Goal: Transaction & Acquisition: Obtain resource

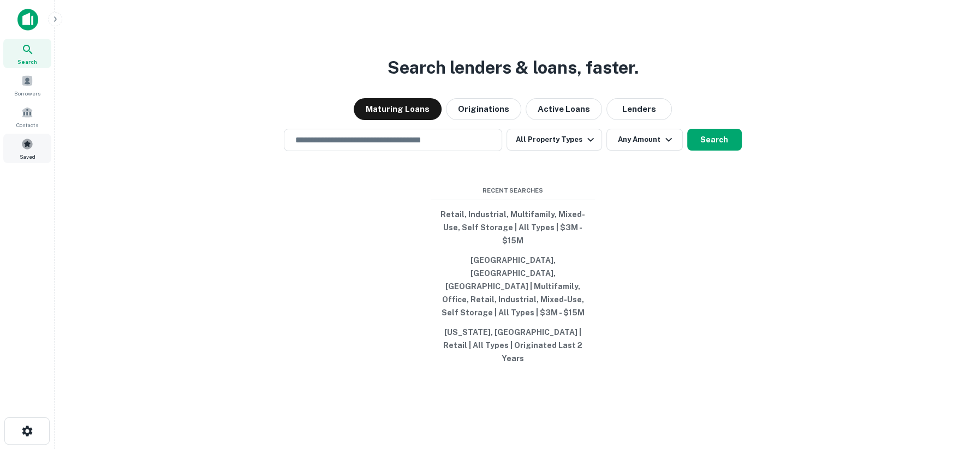
click at [32, 140] on span at bounding box center [27, 144] width 12 height 12
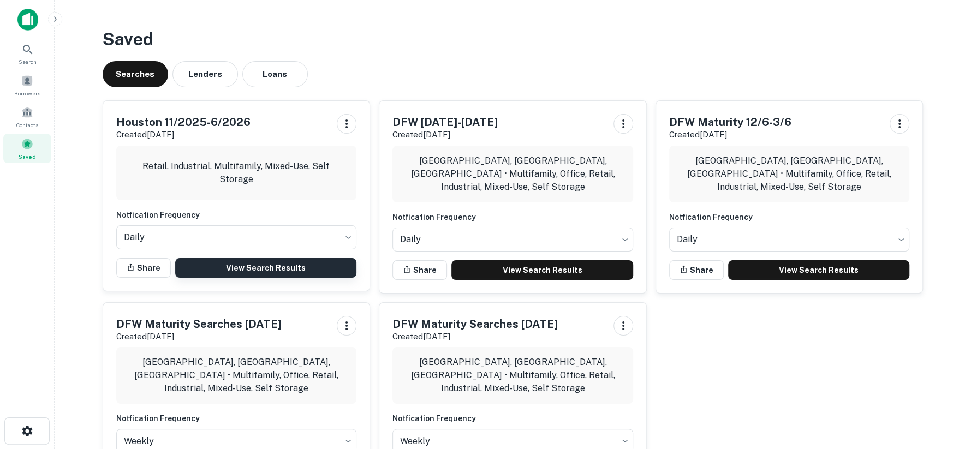
click at [228, 271] on link "View Search Results" at bounding box center [266, 268] width 182 height 20
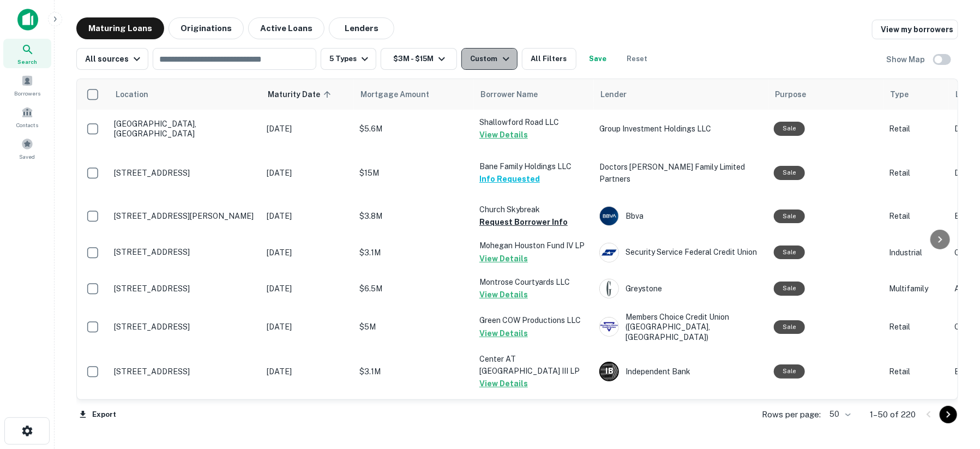
click at [500, 62] on icon "button" at bounding box center [506, 58] width 13 height 13
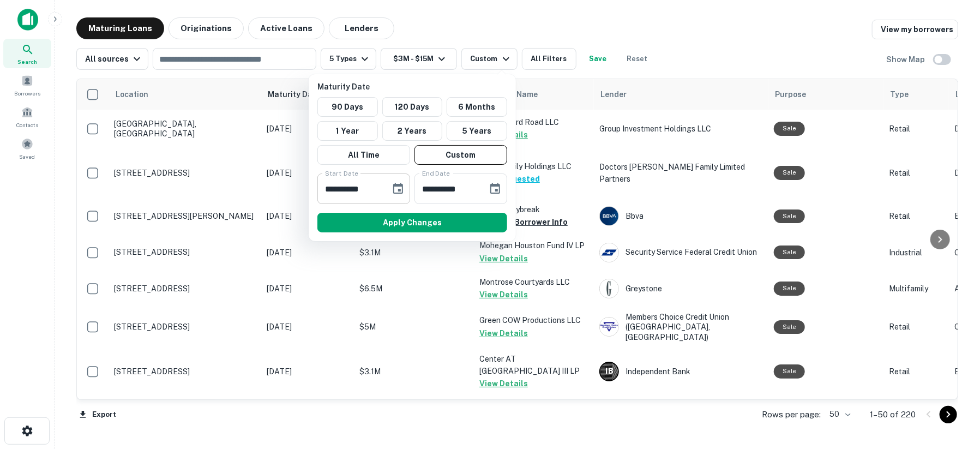
click at [331, 190] on input "**********" at bounding box center [350, 188] width 65 height 31
click at [369, 193] on input "**********" at bounding box center [350, 188] width 65 height 31
click at [368, 188] on input "**********" at bounding box center [350, 188] width 65 height 31
type input "**********"
click at [382, 222] on button "Apply Changes" at bounding box center [413, 223] width 190 height 20
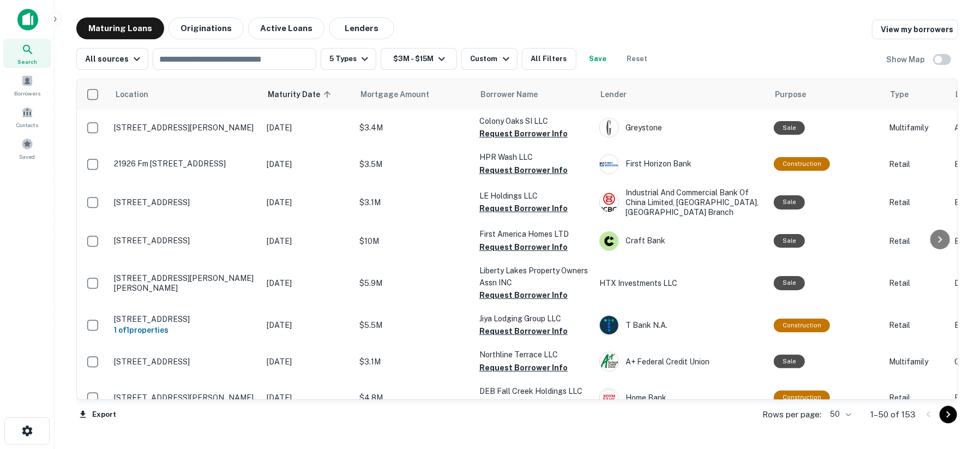
click at [589, 60] on button "Save" at bounding box center [598, 59] width 35 height 22
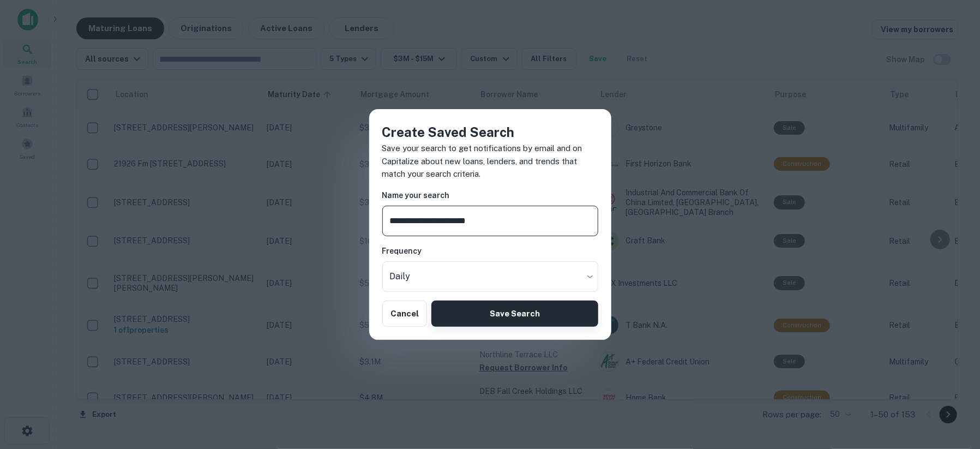
type input "**********"
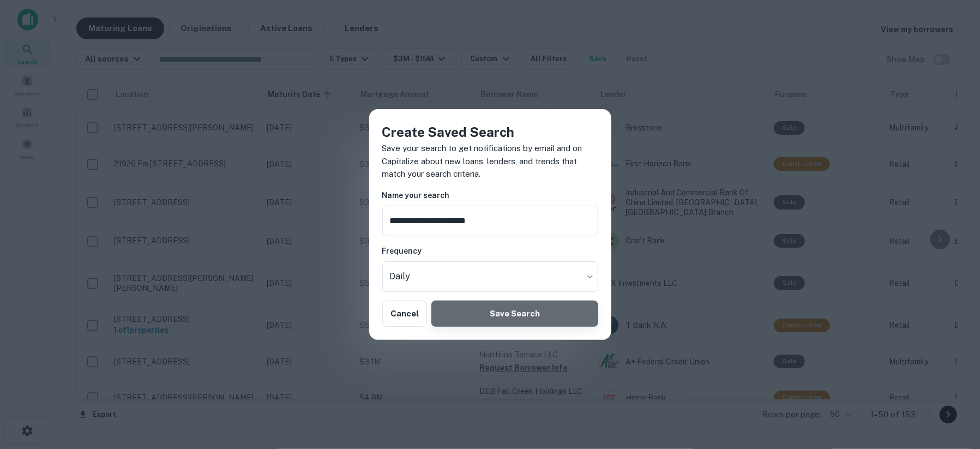
click at [468, 306] on button "Save Search" at bounding box center [515, 314] width 166 height 26
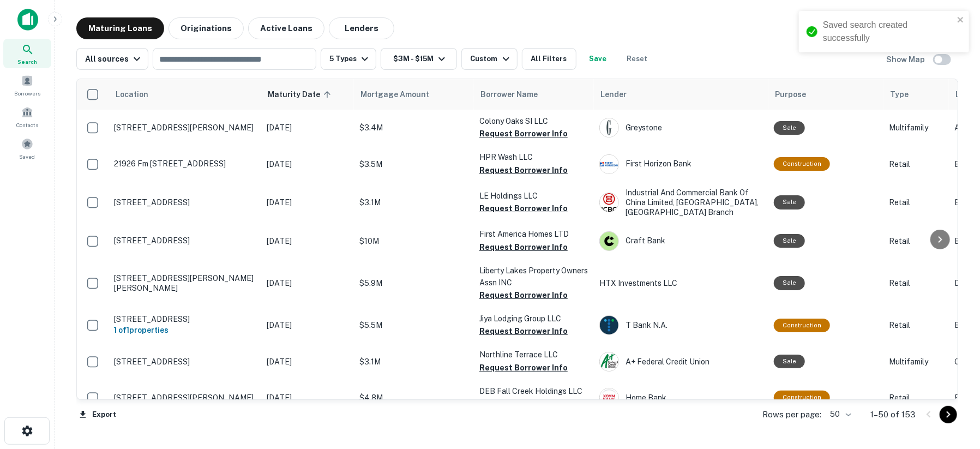
click at [937, 62] on div "Saved search created successfully" at bounding box center [884, 36] width 175 height 55
click at [960, 18] on icon "close" at bounding box center [962, 19] width 8 height 9
click at [354, 62] on button "5 Types" at bounding box center [349, 59] width 56 height 22
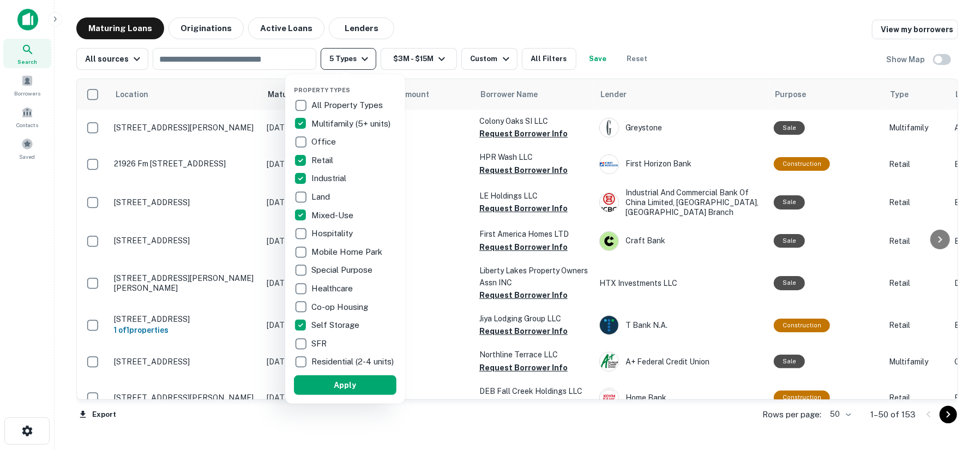
click at [354, 62] on div at bounding box center [490, 224] width 980 height 449
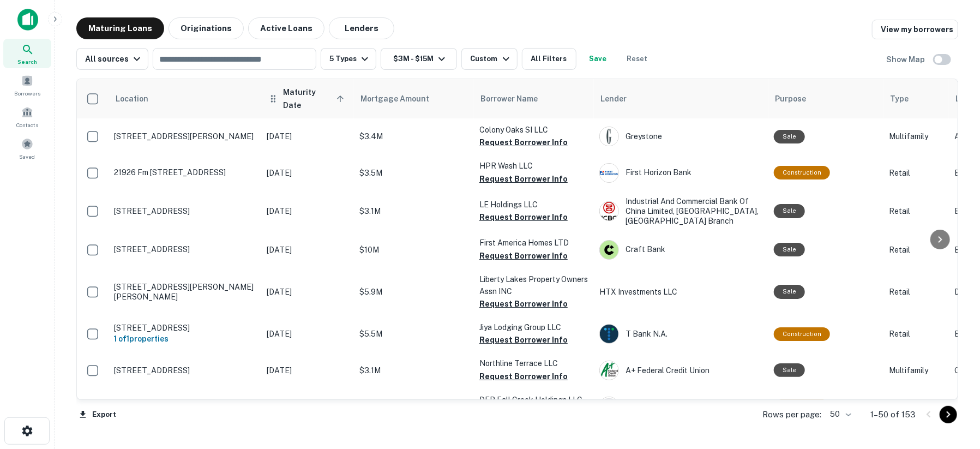
click at [301, 95] on span "Maturity Date sorted ascending" at bounding box center [315, 99] width 64 height 26
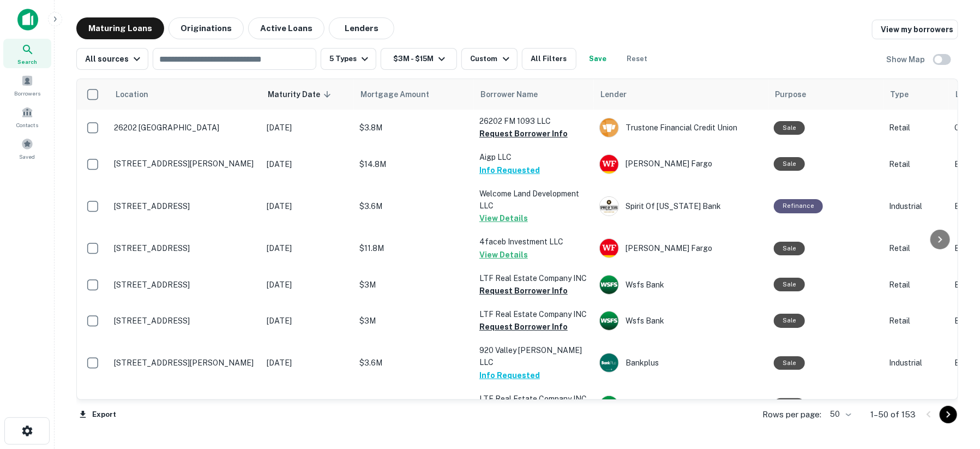
click at [301, 95] on span "Maturity Date sorted descending" at bounding box center [301, 94] width 67 height 13
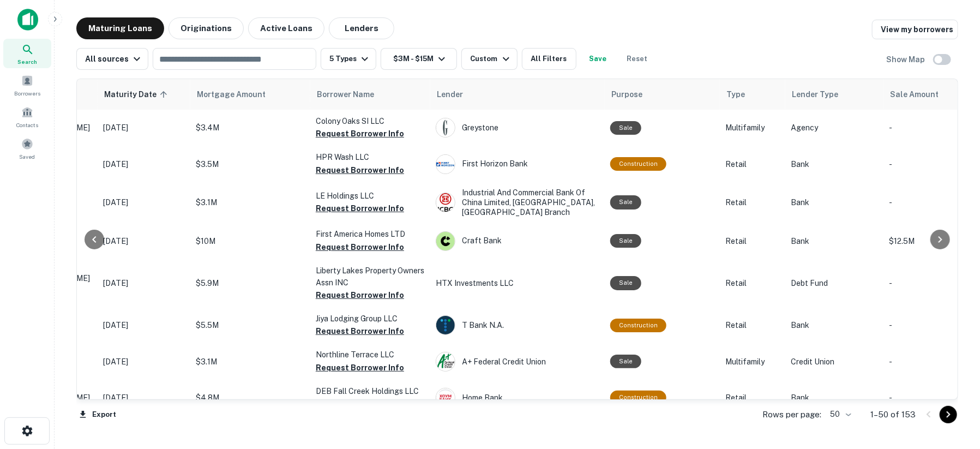
scroll to position [0, 166]
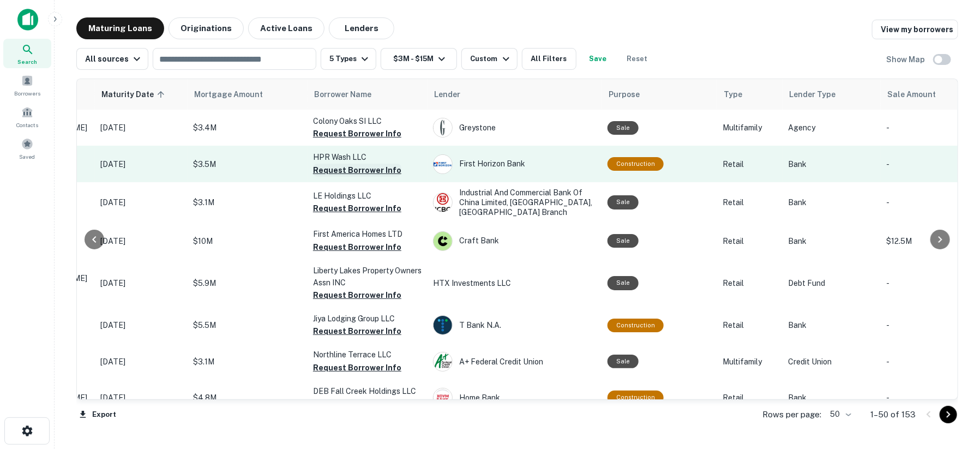
click at [373, 169] on button "Request Borrower Info" at bounding box center [357, 170] width 88 height 13
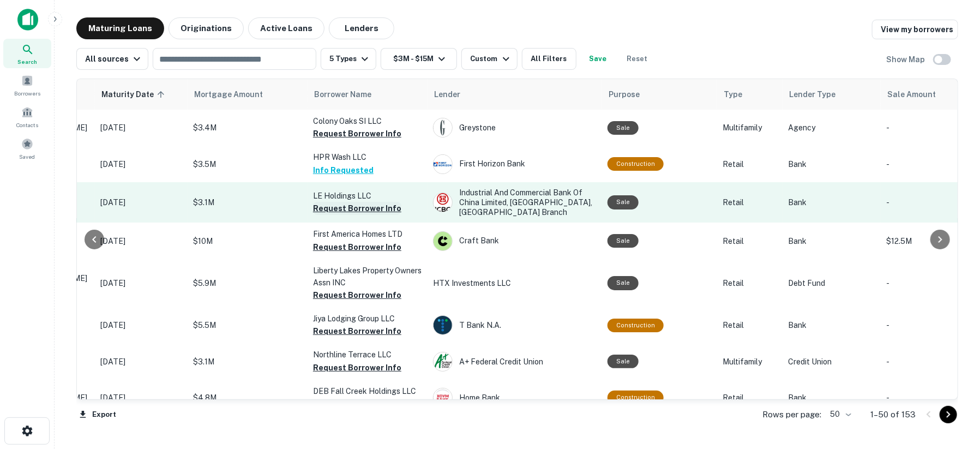
click at [363, 206] on button "Request Borrower Info" at bounding box center [357, 208] width 88 height 13
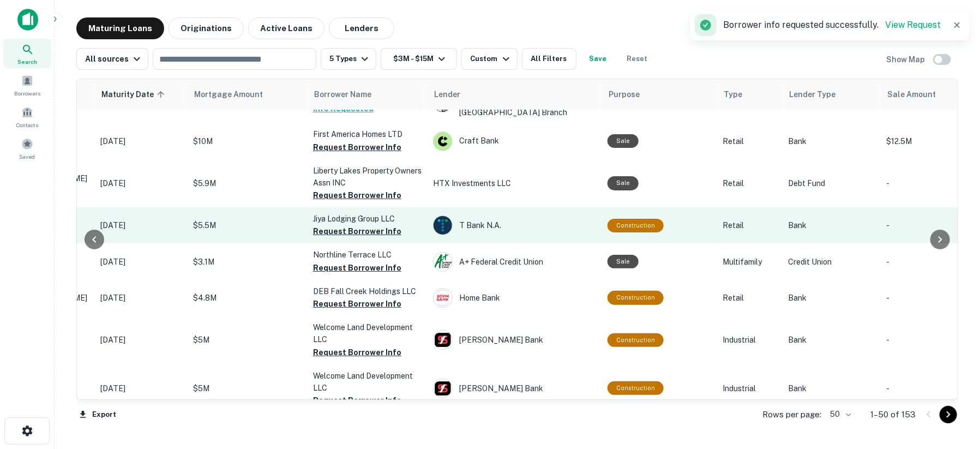
scroll to position [121, 166]
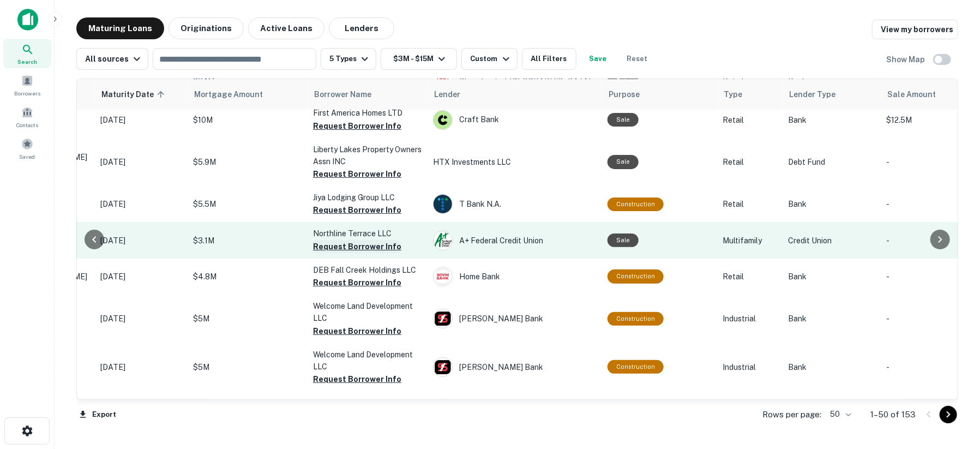
click at [357, 248] on button "Request Borrower Info" at bounding box center [357, 246] width 88 height 13
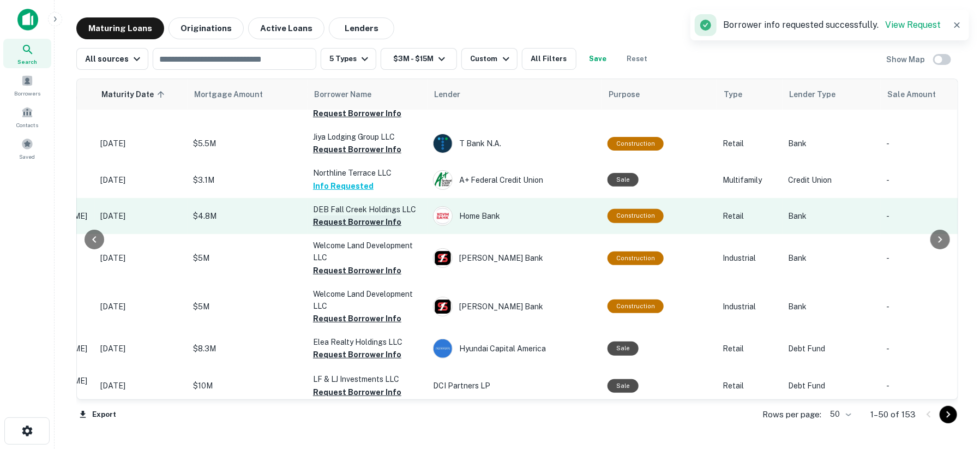
click at [356, 224] on button "Request Borrower Info" at bounding box center [357, 222] width 88 height 13
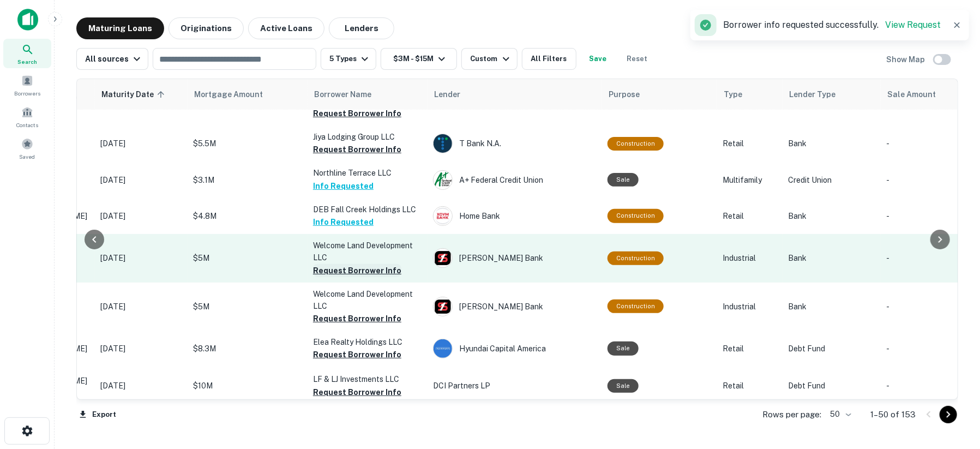
click at [348, 266] on button "Request Borrower Info" at bounding box center [357, 270] width 88 height 13
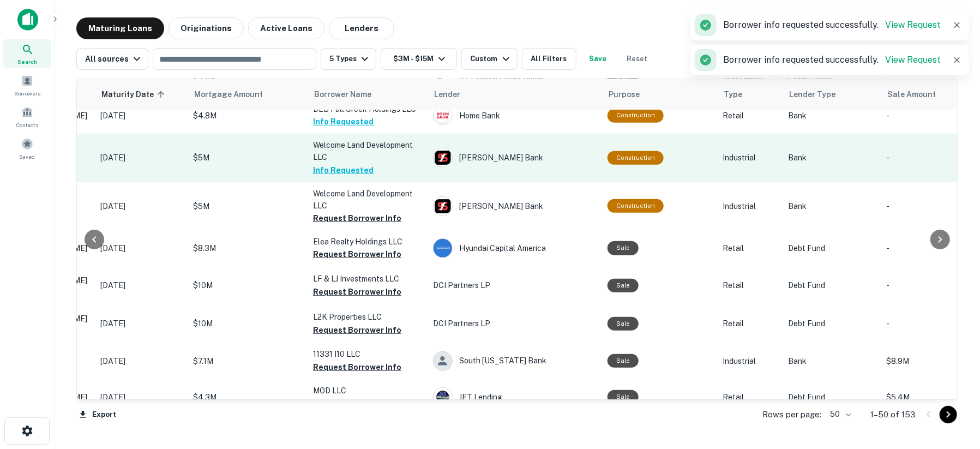
scroll to position [303, 166]
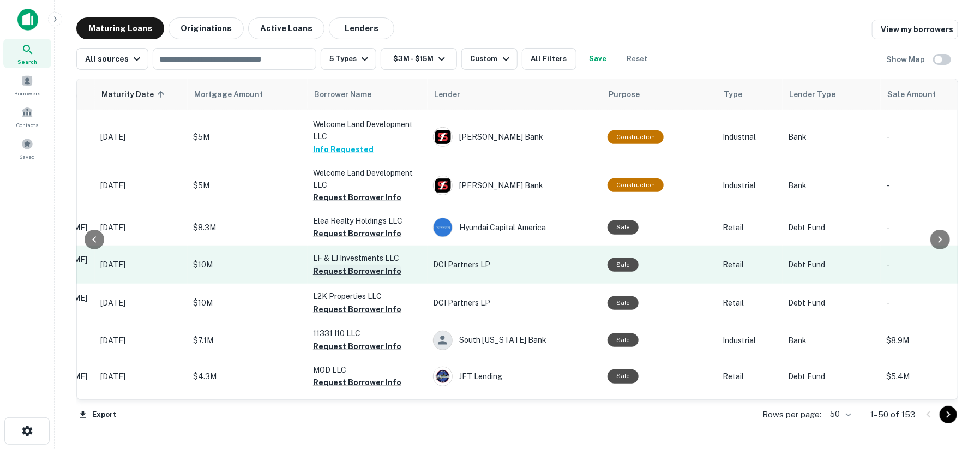
click at [349, 272] on button "Request Borrower Info" at bounding box center [357, 271] width 88 height 13
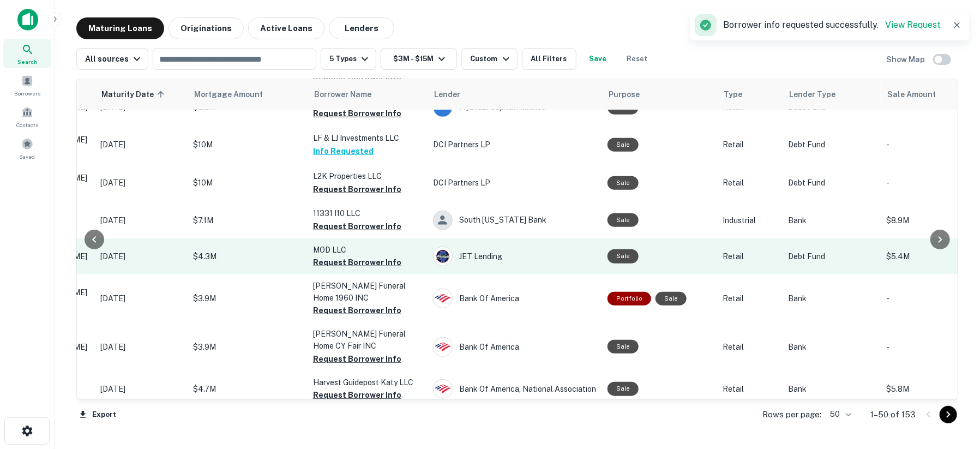
scroll to position [424, 166]
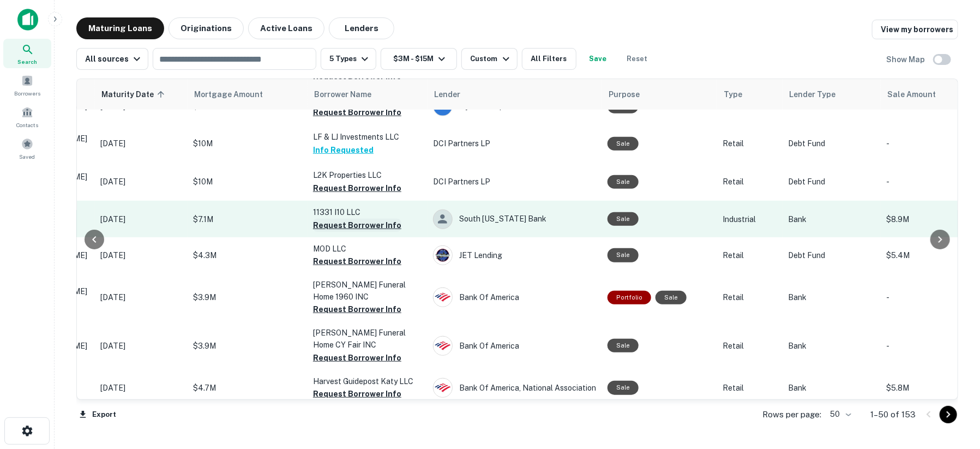
click at [341, 223] on button "Request Borrower Info" at bounding box center [357, 225] width 88 height 13
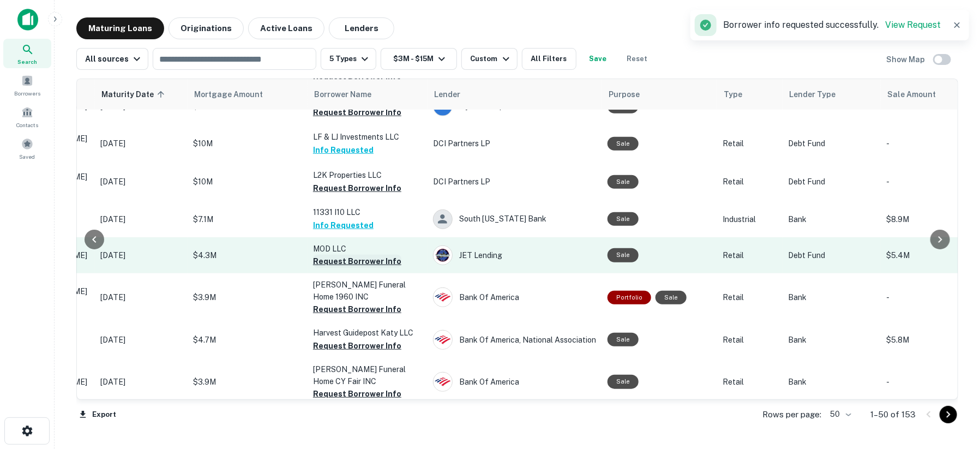
click at [339, 262] on button "Request Borrower Info" at bounding box center [357, 261] width 88 height 13
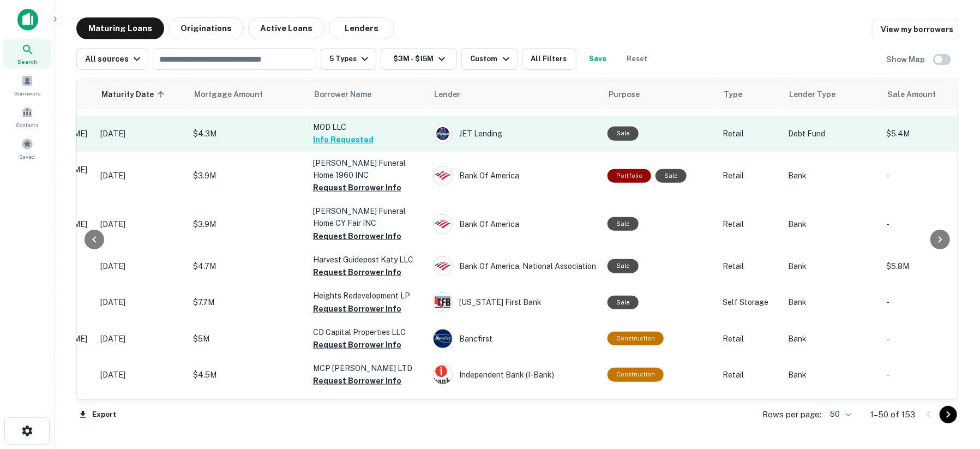
scroll to position [606, 166]
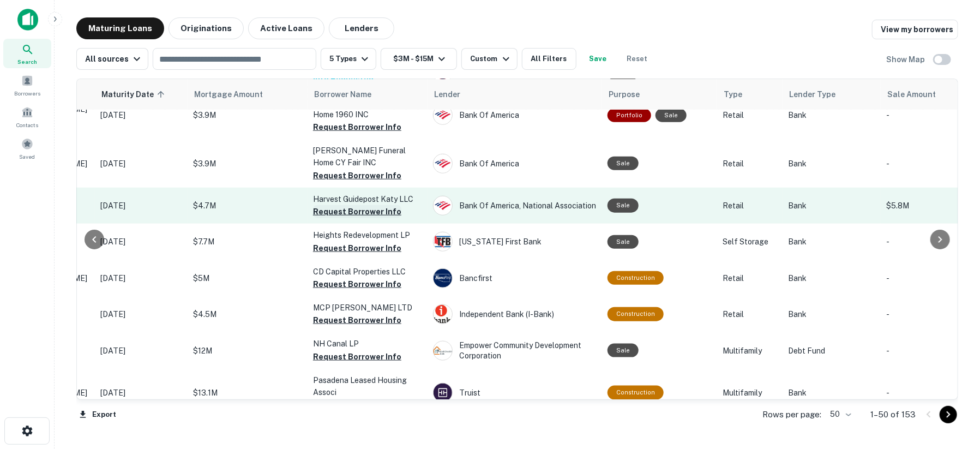
click at [348, 209] on button "Request Borrower Info" at bounding box center [357, 211] width 88 height 13
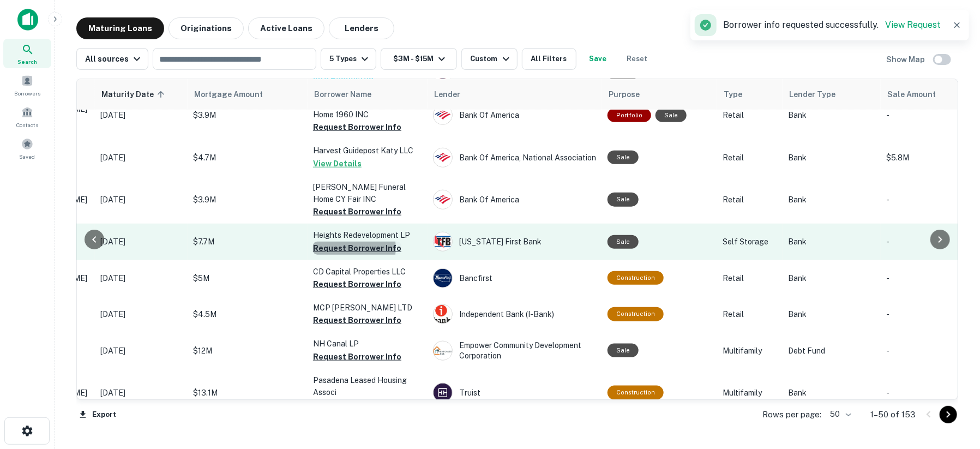
click at [351, 244] on button "Request Borrower Info" at bounding box center [357, 248] width 88 height 13
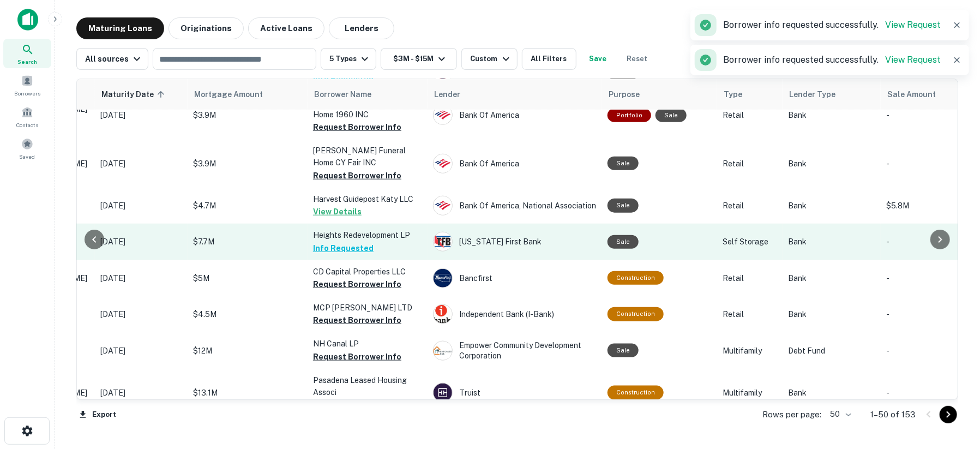
scroll to position [666, 166]
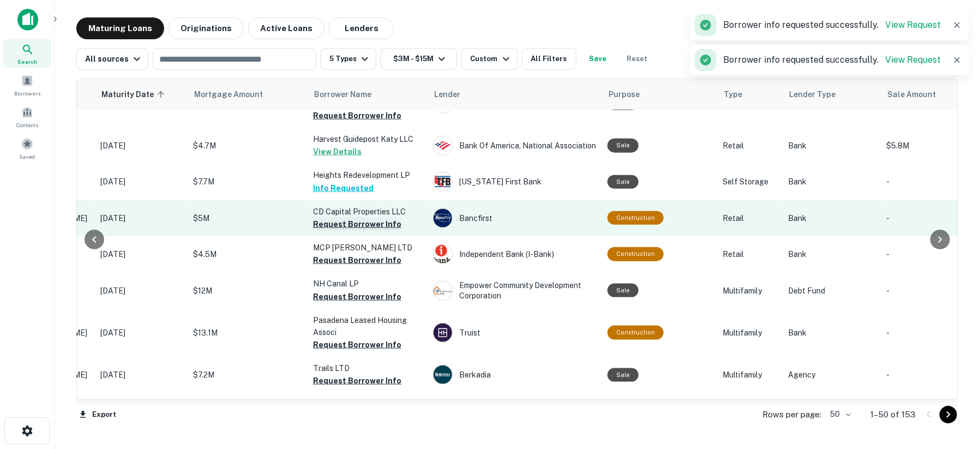
click at [337, 218] on button "Request Borrower Info" at bounding box center [357, 224] width 88 height 13
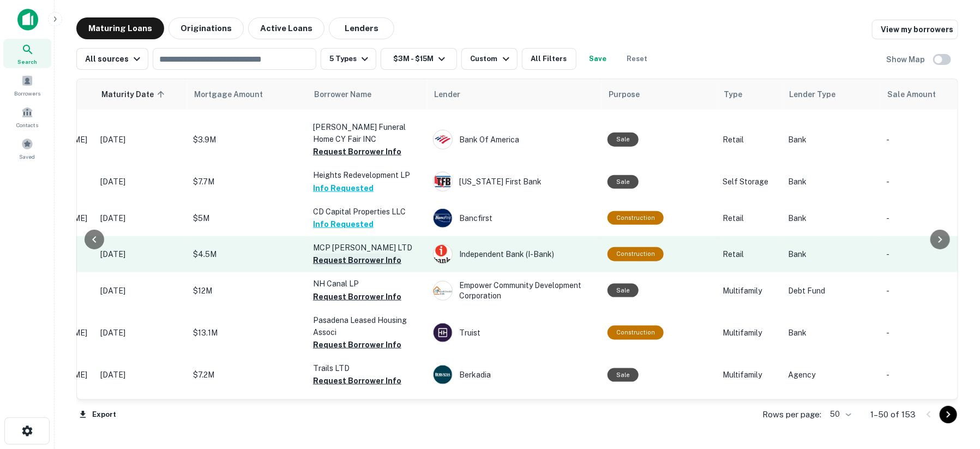
click at [336, 257] on button "Request Borrower Info" at bounding box center [357, 260] width 88 height 13
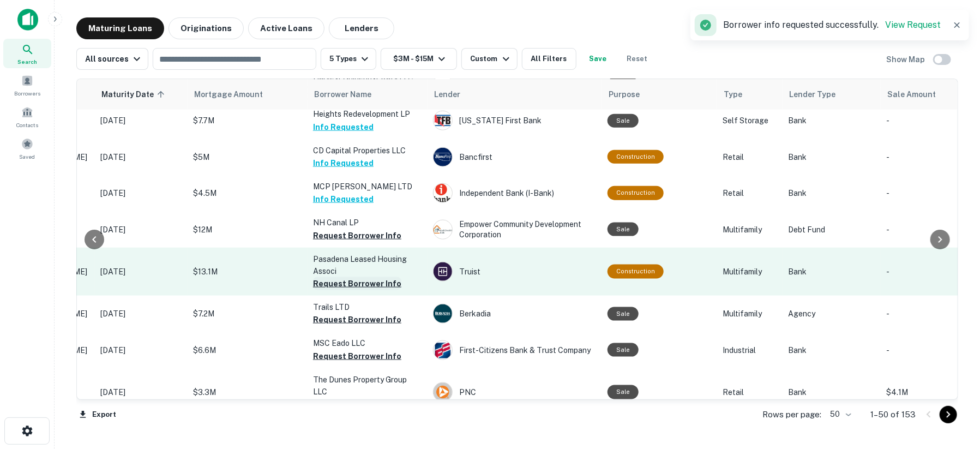
scroll to position [788, 166]
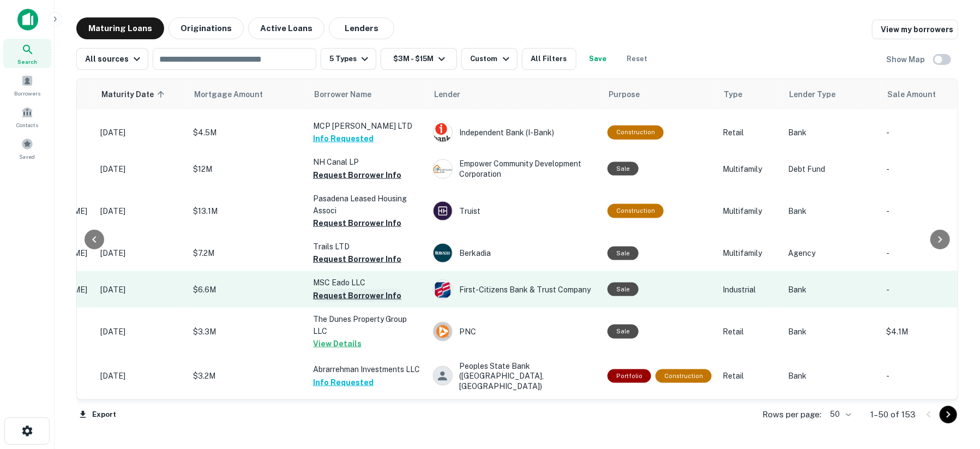
click at [333, 290] on button "Request Borrower Info" at bounding box center [357, 295] width 88 height 13
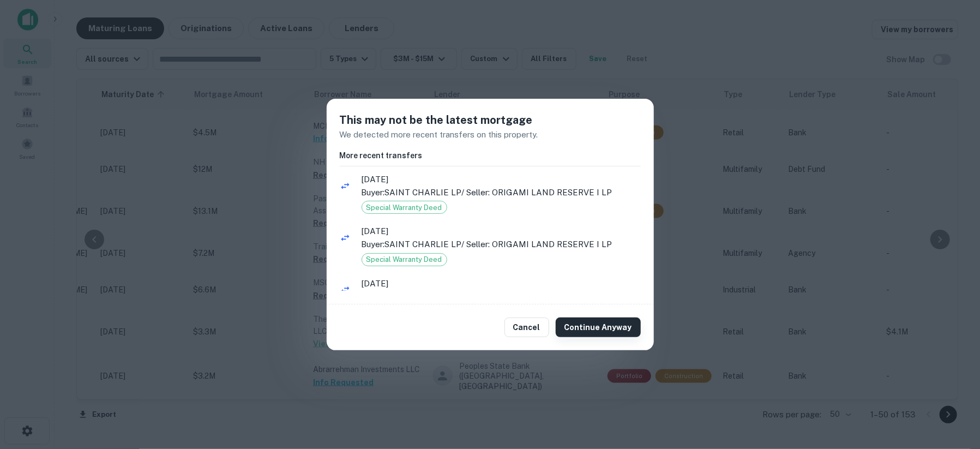
click at [577, 325] on button "Continue Anyway" at bounding box center [598, 328] width 85 height 20
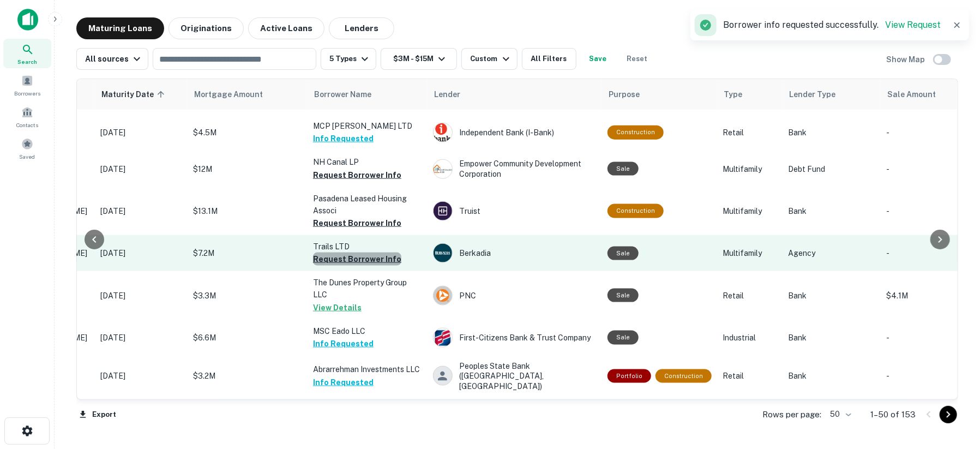
click at [360, 253] on button "Request Borrower Info" at bounding box center [357, 259] width 88 height 13
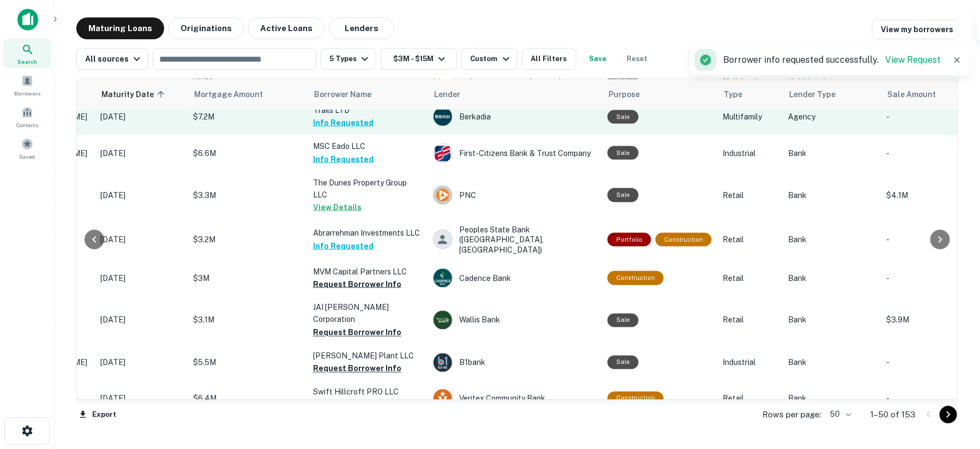
scroll to position [970, 166]
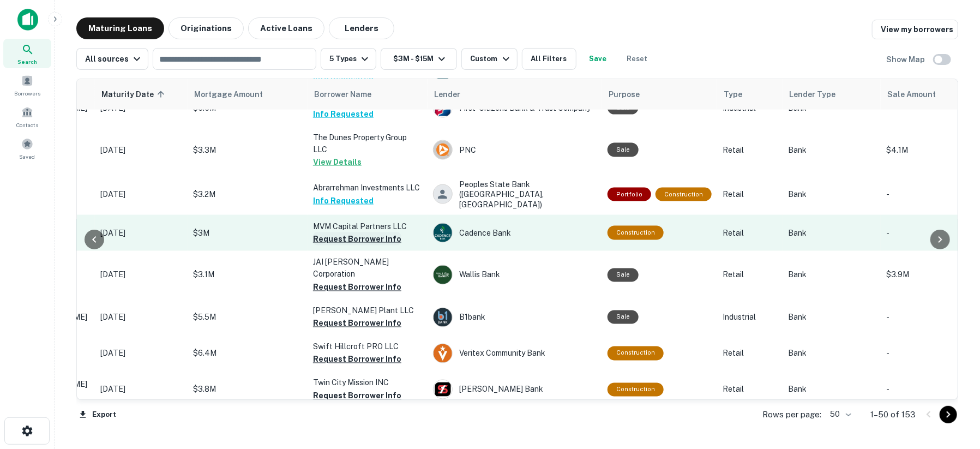
click at [335, 237] on button "Request Borrower Info" at bounding box center [357, 238] width 88 height 13
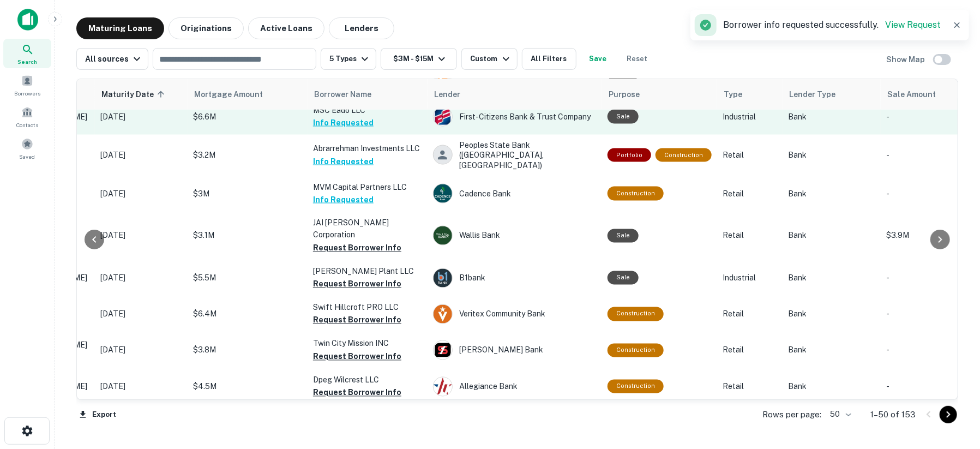
scroll to position [1031, 166]
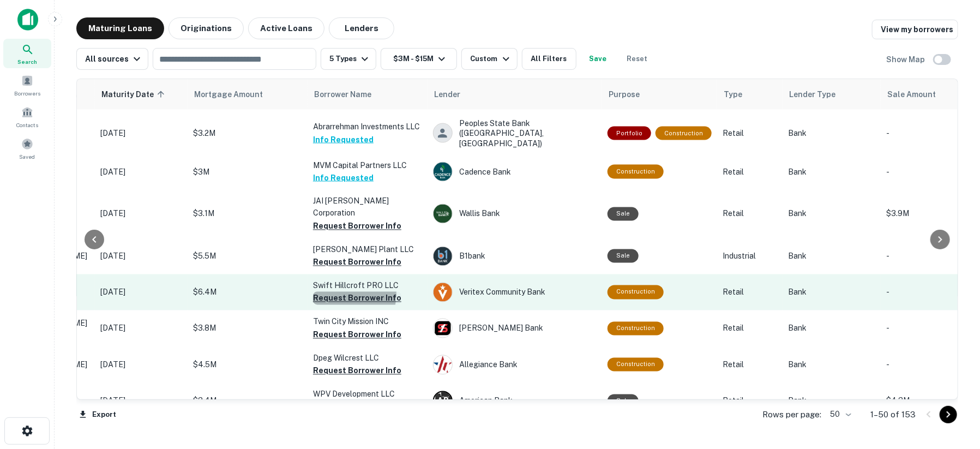
click at [339, 292] on button "Request Borrower Info" at bounding box center [357, 298] width 88 height 13
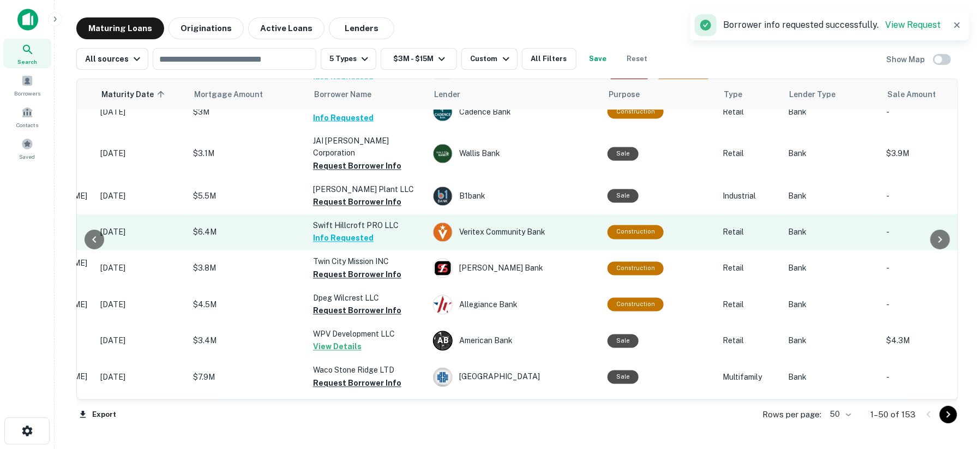
scroll to position [1091, 166]
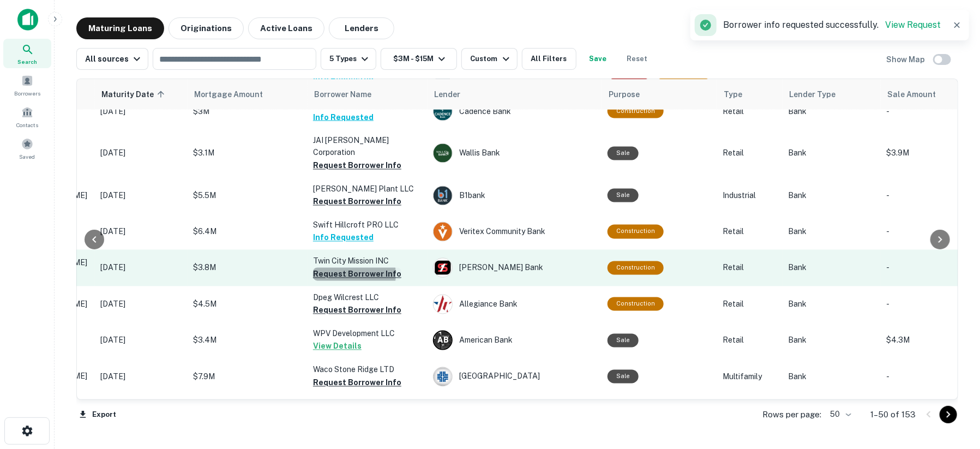
click at [349, 268] on button "Request Borrower Info" at bounding box center [357, 274] width 88 height 13
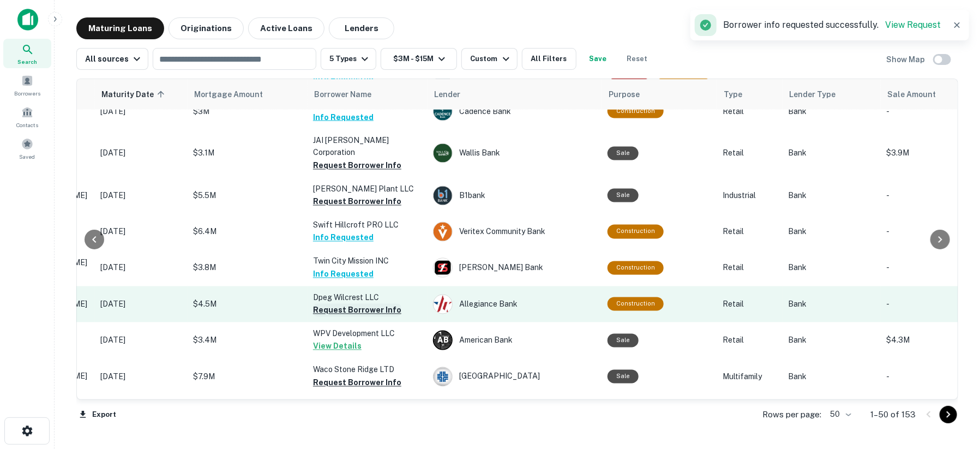
click at [346, 304] on button "Request Borrower Info" at bounding box center [357, 310] width 88 height 13
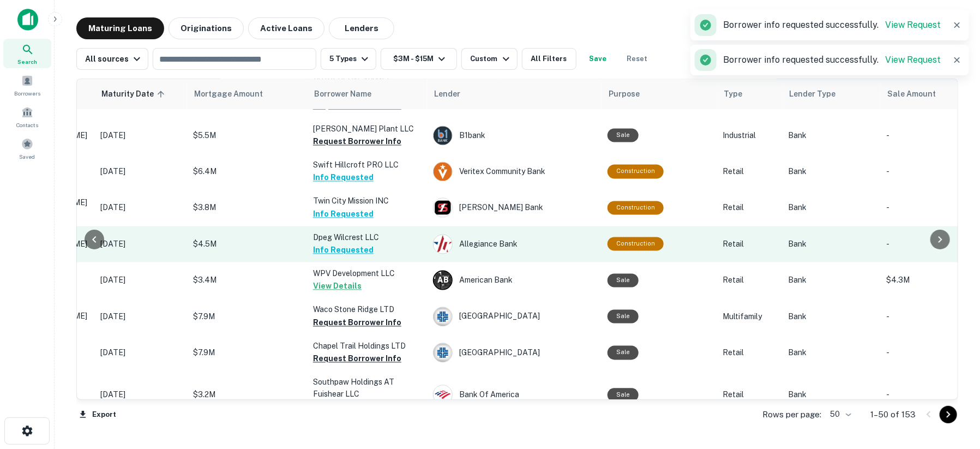
scroll to position [1212, 166]
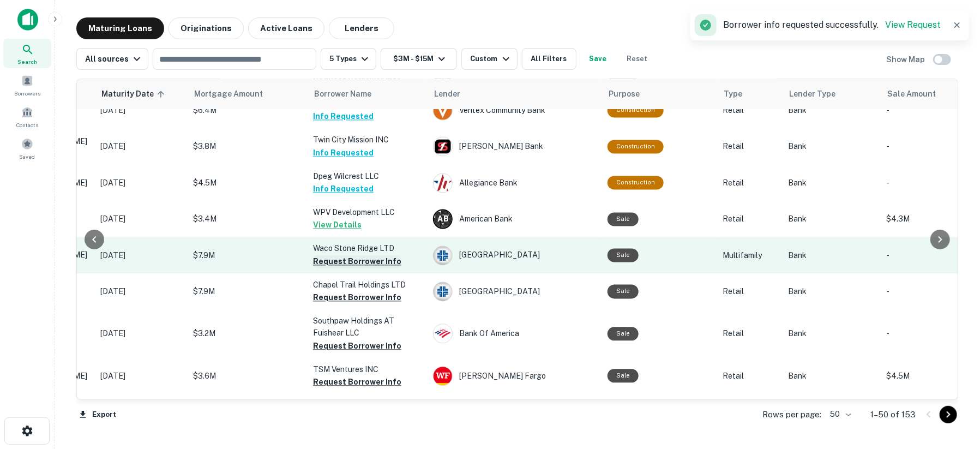
click at [345, 255] on button "Request Borrower Info" at bounding box center [357, 261] width 88 height 13
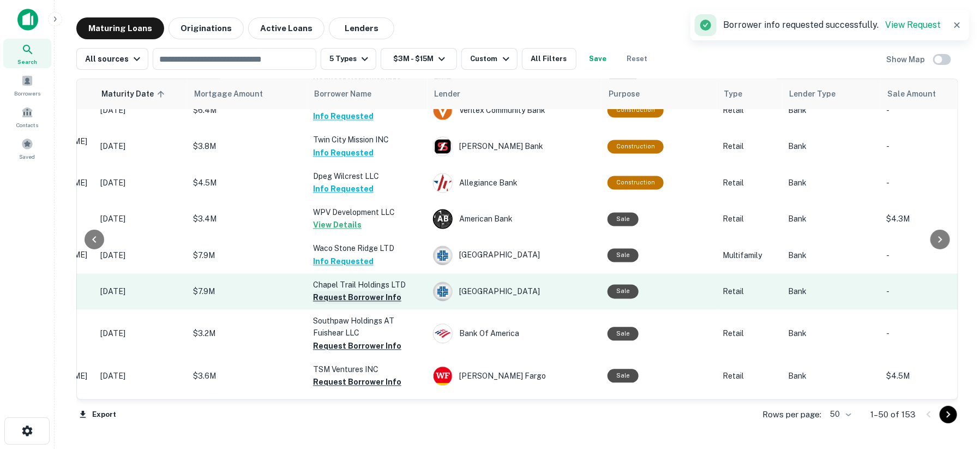
click at [344, 291] on button "Request Borrower Info" at bounding box center [357, 297] width 88 height 13
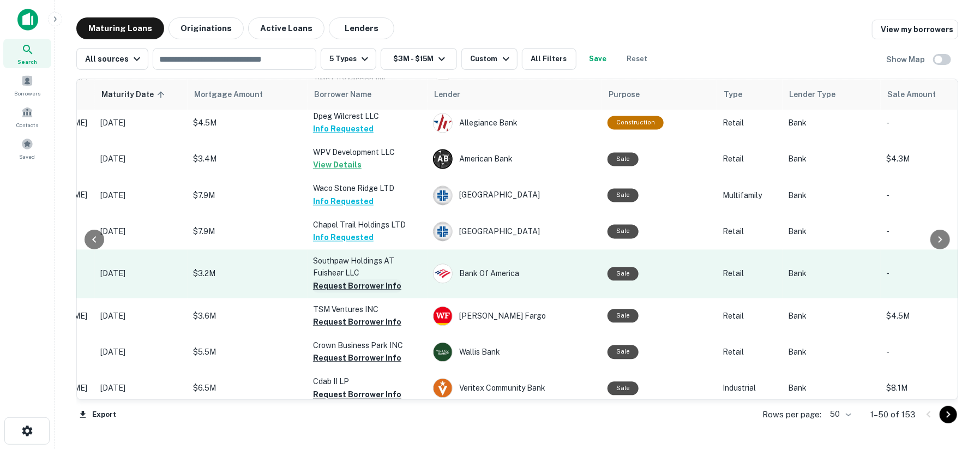
click at [343, 279] on button "Request Borrower Info" at bounding box center [357, 285] width 88 height 13
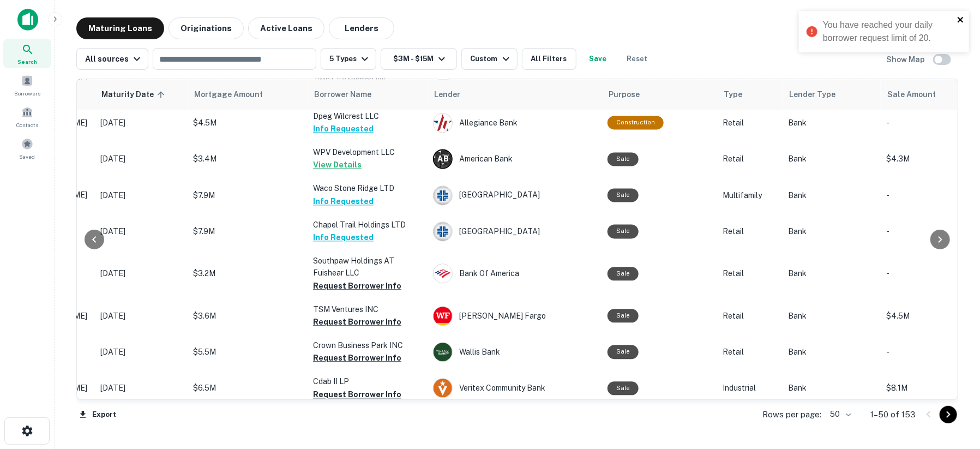
click at [963, 20] on icon "close" at bounding box center [962, 19] width 8 height 9
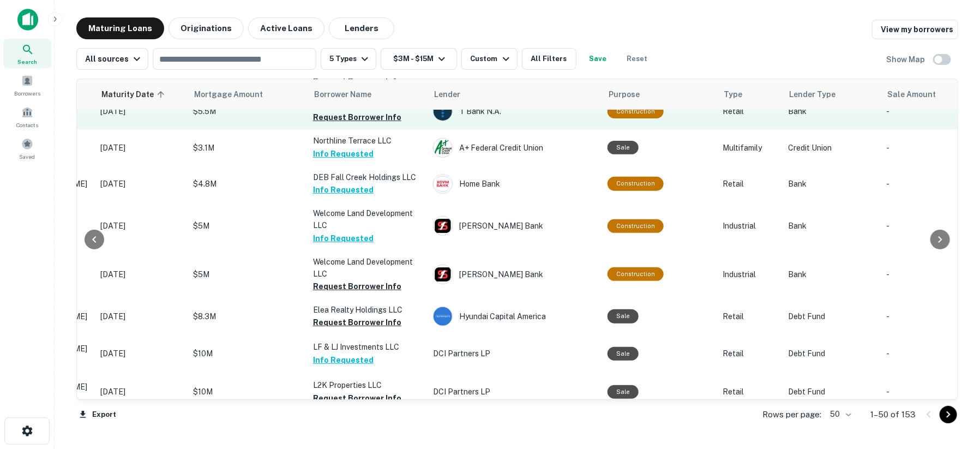
scroll to position [0, 166]
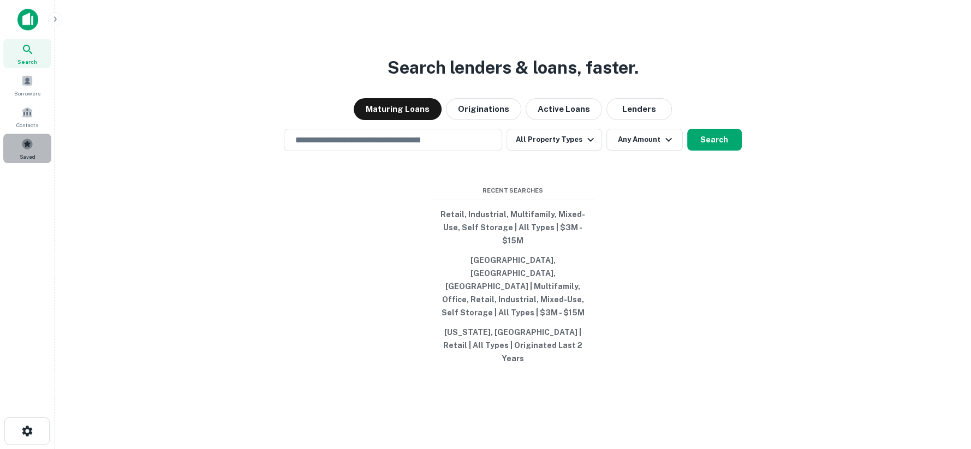
click at [27, 145] on span at bounding box center [27, 144] width 12 height 12
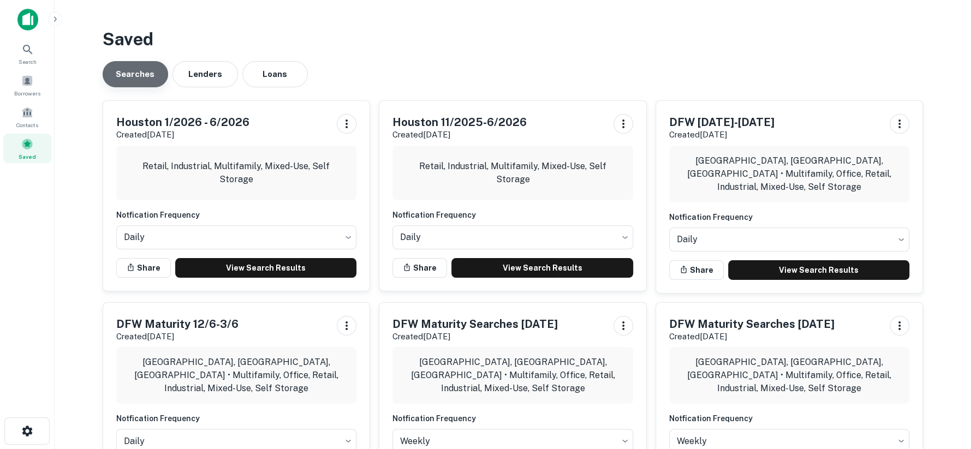
click at [124, 75] on button "Searches" at bounding box center [135, 74] width 65 height 26
click at [27, 83] on span at bounding box center [27, 81] width 12 height 12
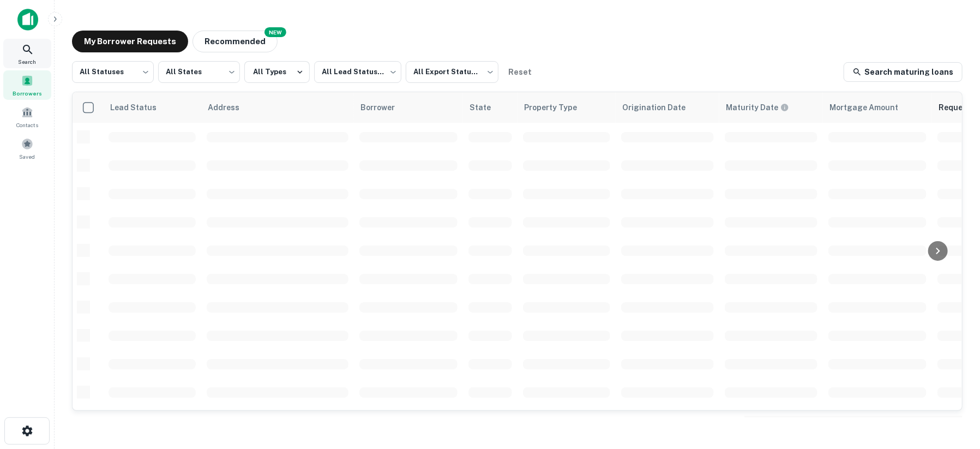
click at [34, 64] on span "Search" at bounding box center [28, 61] width 18 height 9
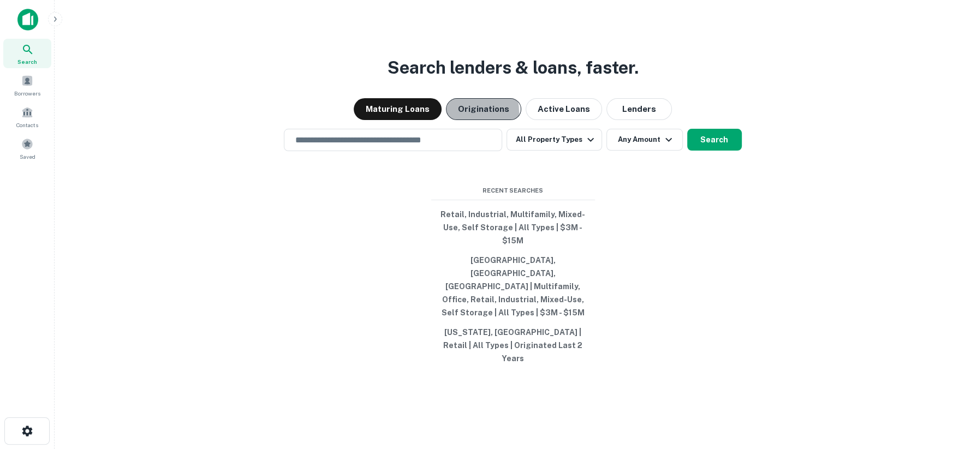
click at [459, 120] on button "Originations" at bounding box center [483, 109] width 75 height 22
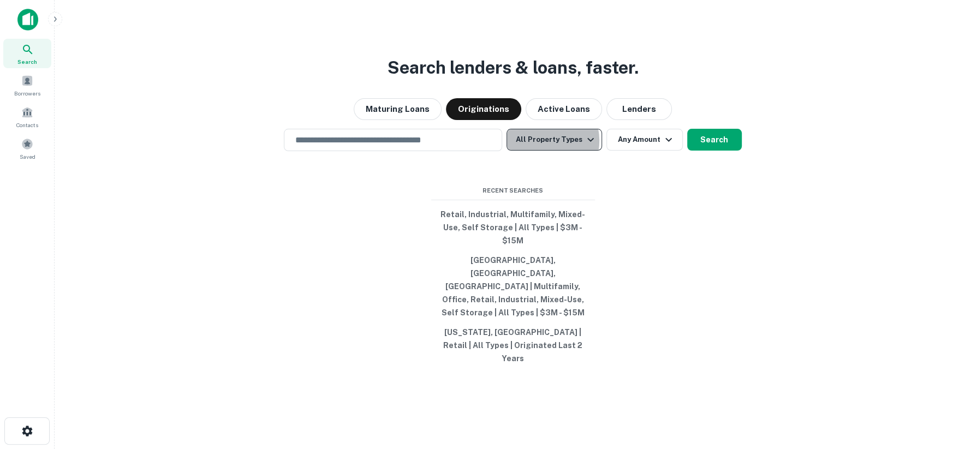
click at [540, 151] on button "All Property Types" at bounding box center [553, 140] width 95 height 22
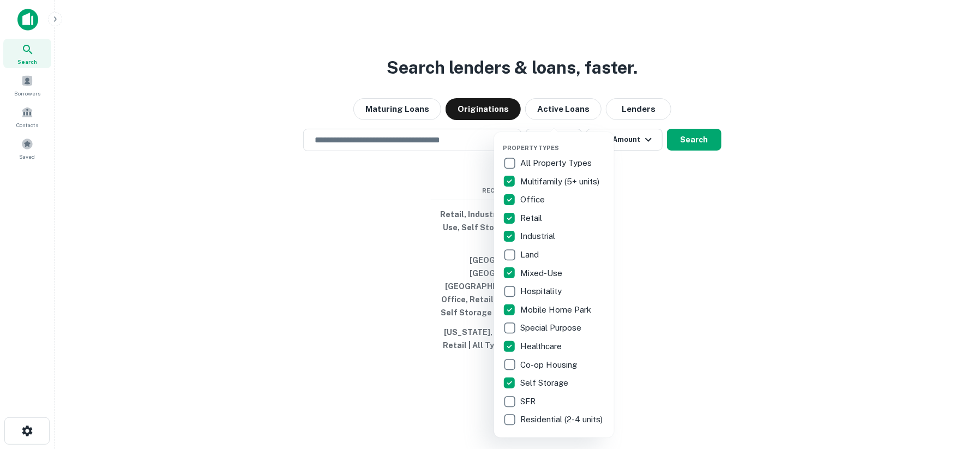
click at [685, 164] on div at bounding box center [490, 224] width 980 height 449
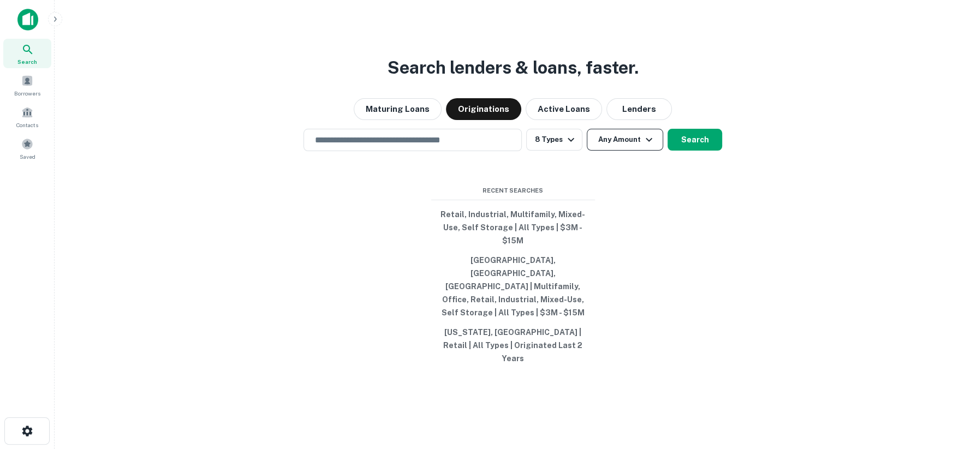
click at [626, 151] on button "Any Amount" at bounding box center [625, 140] width 76 height 22
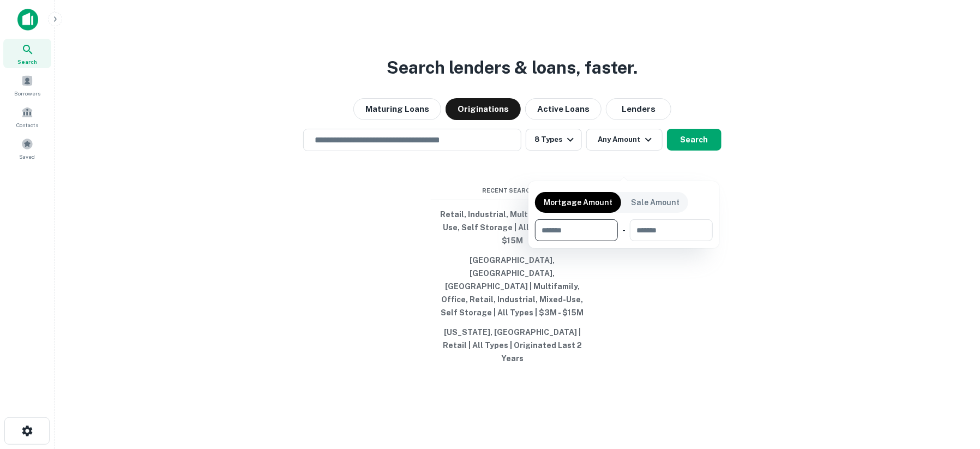
click at [793, 207] on div at bounding box center [490, 224] width 980 height 449
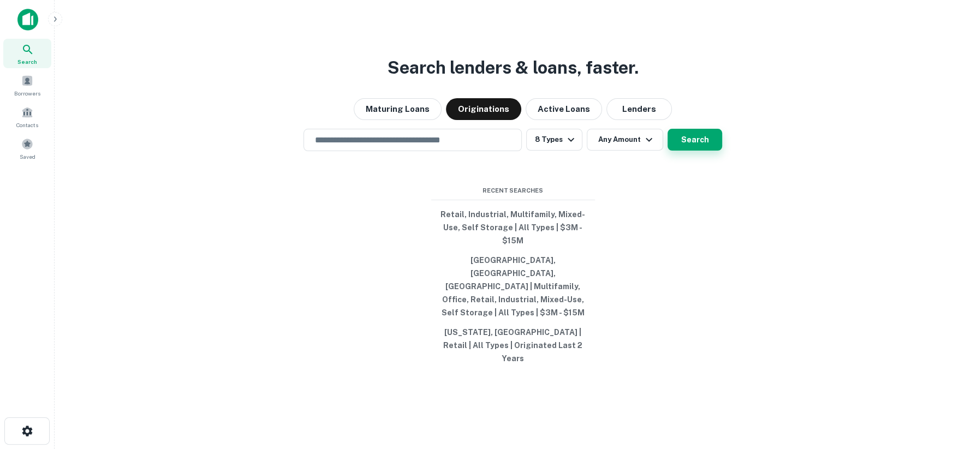
click at [698, 151] on button "Search" at bounding box center [694, 140] width 55 height 22
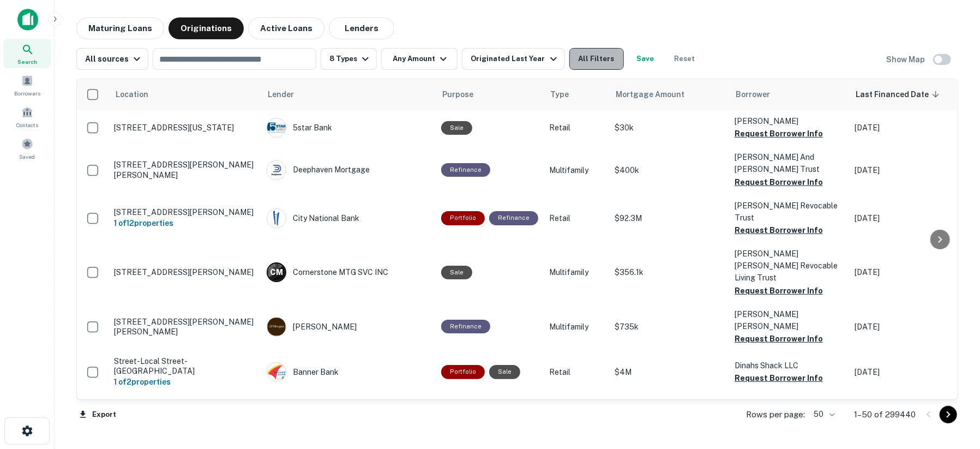
click at [592, 55] on button "All Filters" at bounding box center [597, 59] width 55 height 22
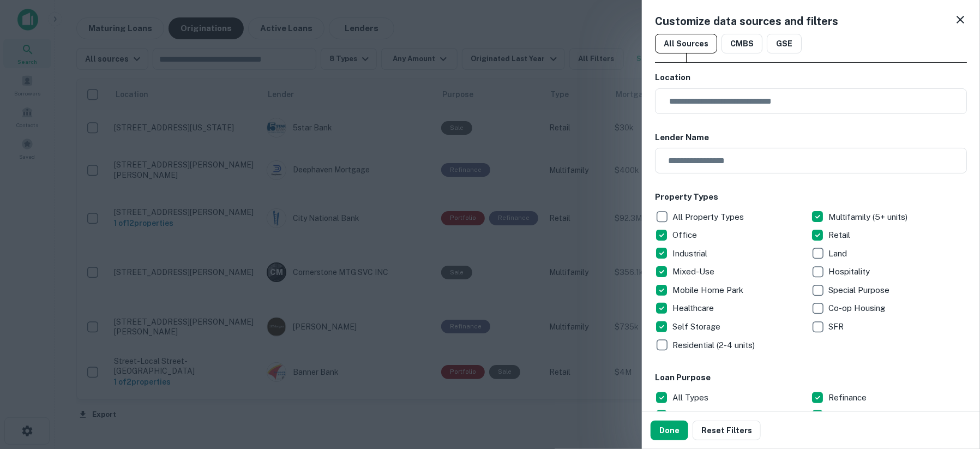
click at [955, 27] on div "Customize data sources and filters" at bounding box center [811, 21] width 312 height 16
click at [957, 19] on icon at bounding box center [961, 20] width 8 height 8
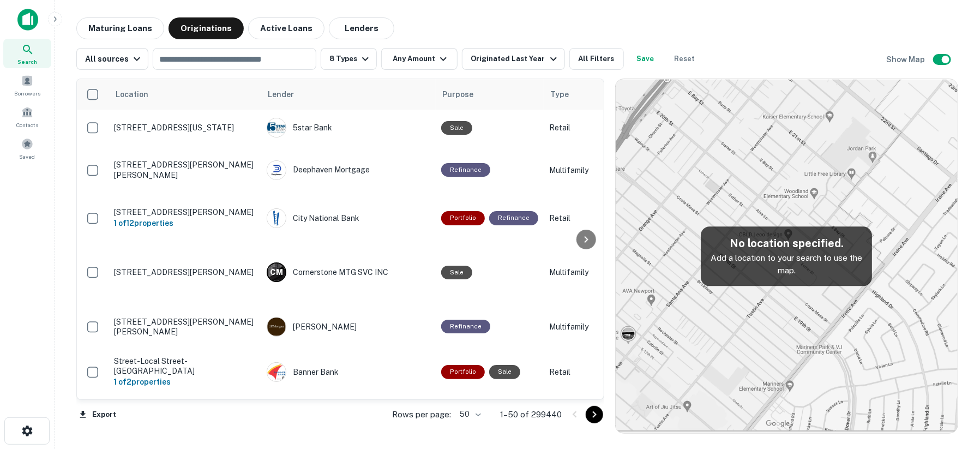
click at [707, 185] on img at bounding box center [787, 256] width 342 height 354
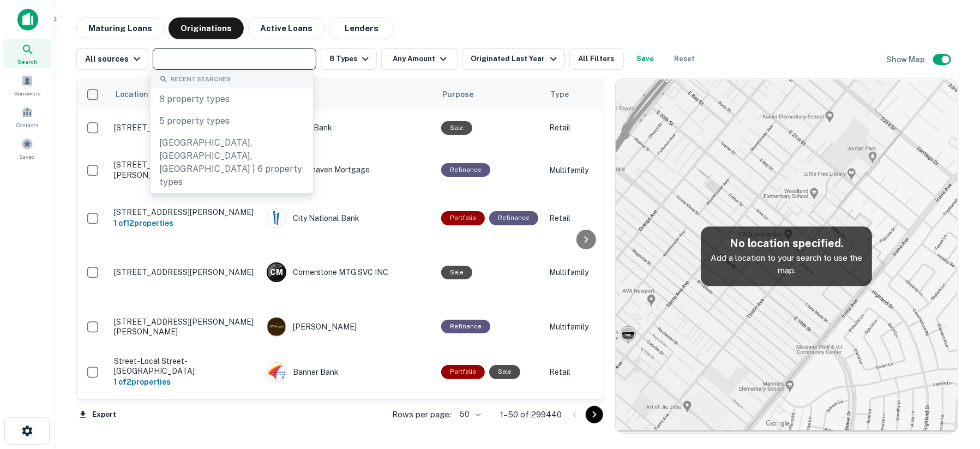
click at [206, 63] on input "text" at bounding box center [233, 58] width 155 height 15
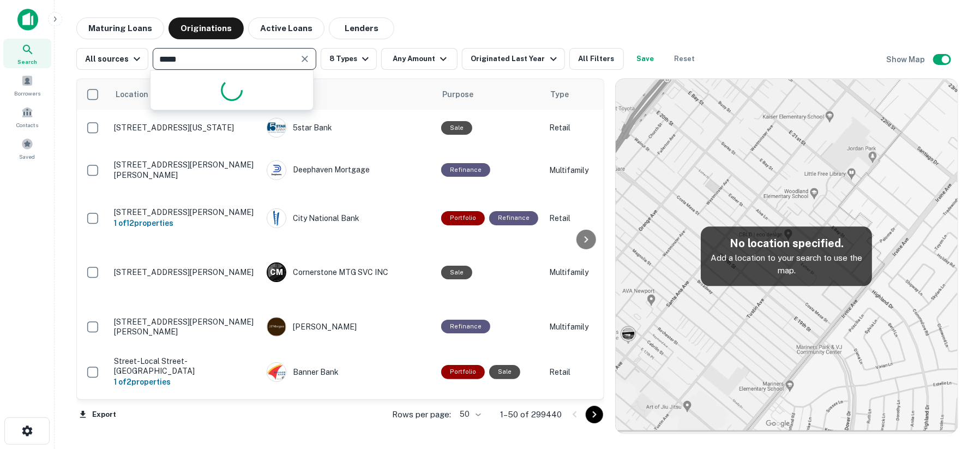
type input "******"
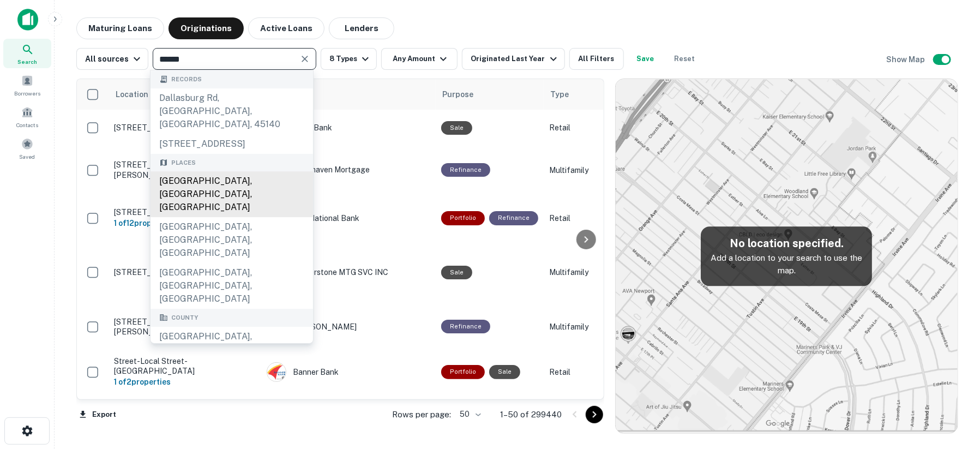
click at [187, 180] on div "[GEOGRAPHIC_DATA], [GEOGRAPHIC_DATA], [GEOGRAPHIC_DATA]" at bounding box center [232, 194] width 163 height 46
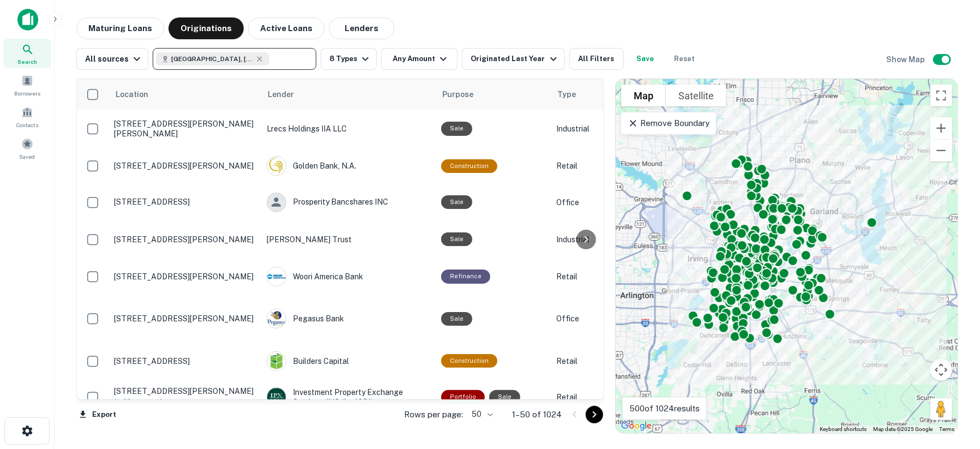
click at [645, 119] on p "Remove Boundary" at bounding box center [668, 123] width 81 height 13
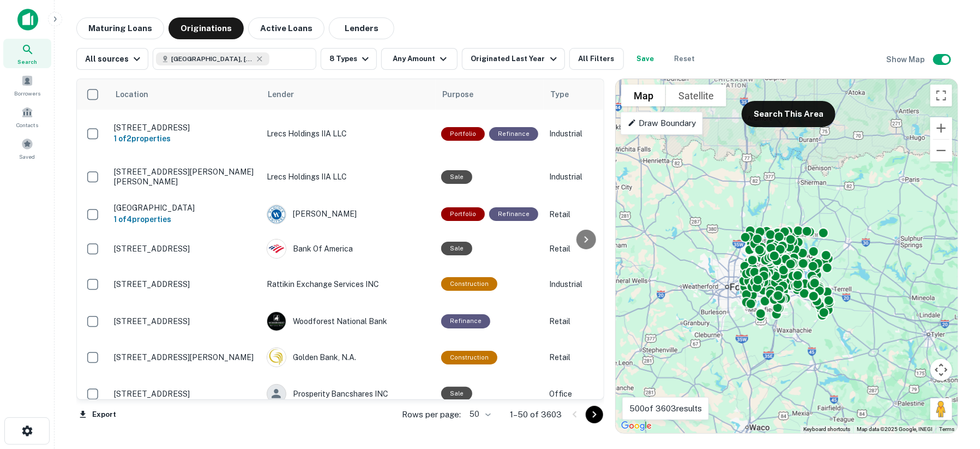
click at [665, 129] on p "Draw Boundary" at bounding box center [662, 123] width 68 height 13
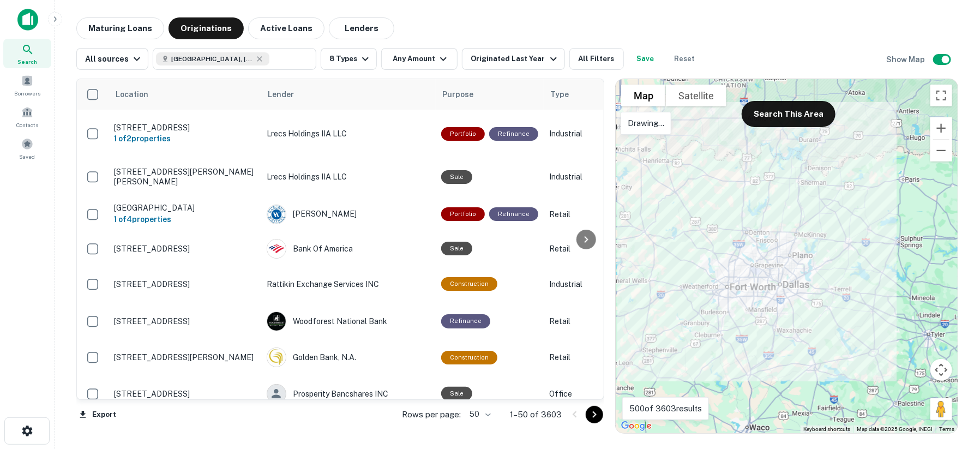
drag, startPoint x: 805, startPoint y: 217, endPoint x: 714, endPoint y: 244, distance: 95.3
click at [715, 215] on div at bounding box center [787, 256] width 342 height 354
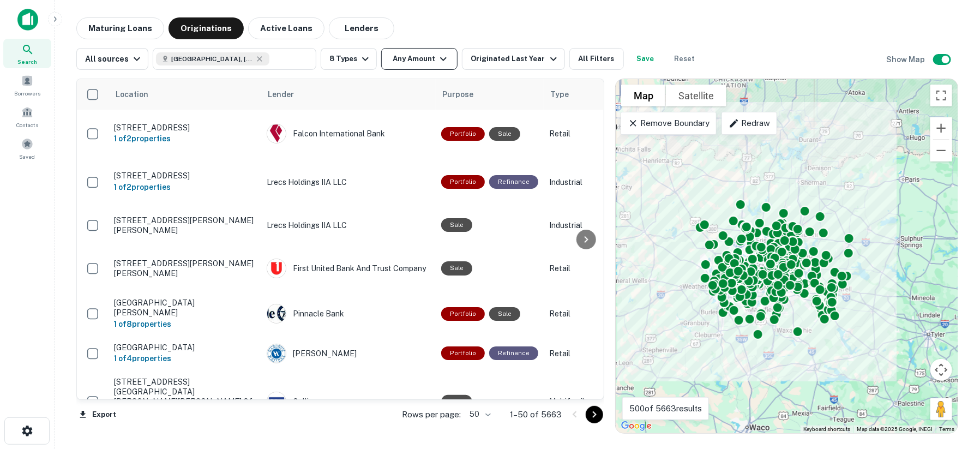
click at [426, 60] on button "Any Amount" at bounding box center [419, 59] width 76 height 22
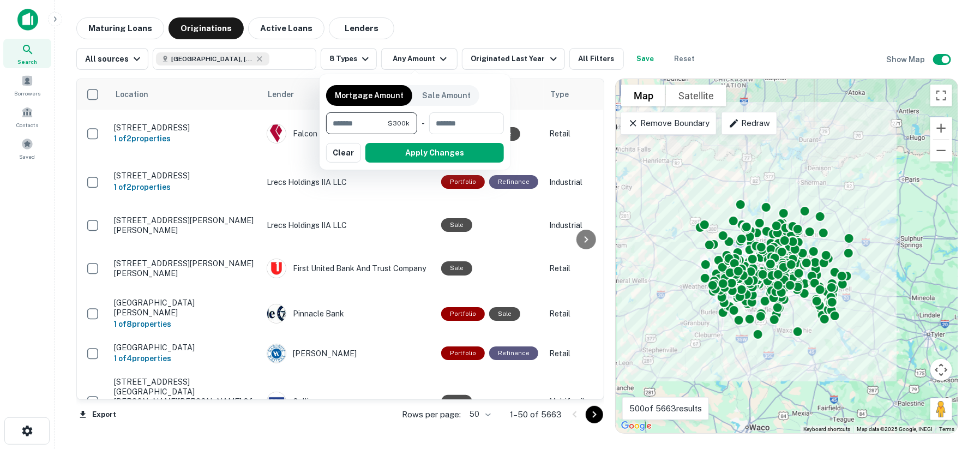
type input "*******"
type input "********"
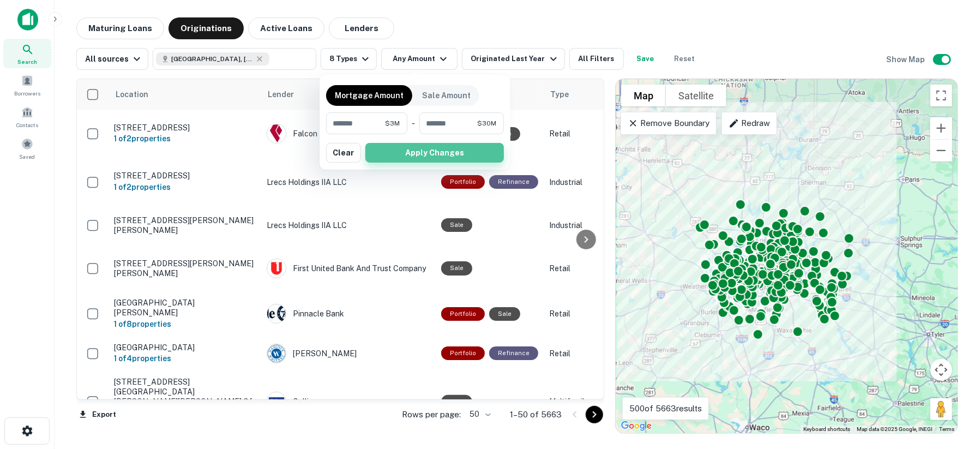
click at [373, 147] on button "Apply Changes" at bounding box center [435, 153] width 139 height 20
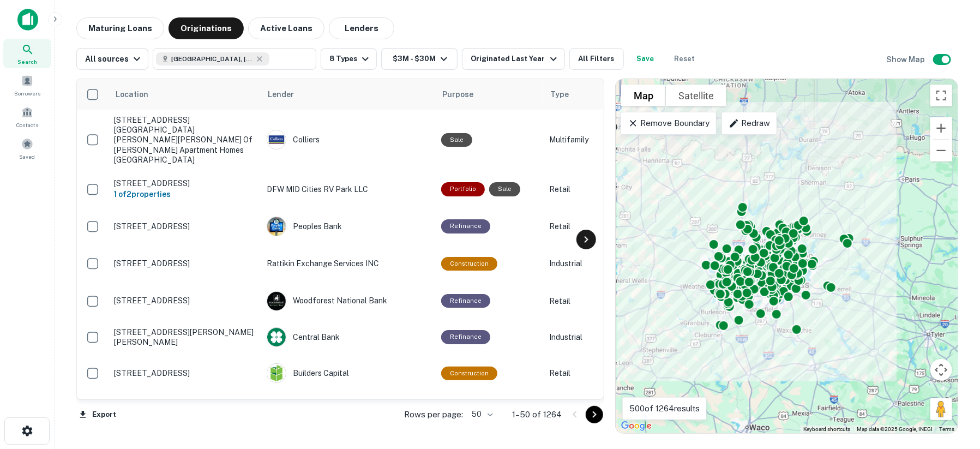
click at [591, 238] on icon at bounding box center [586, 239] width 13 height 13
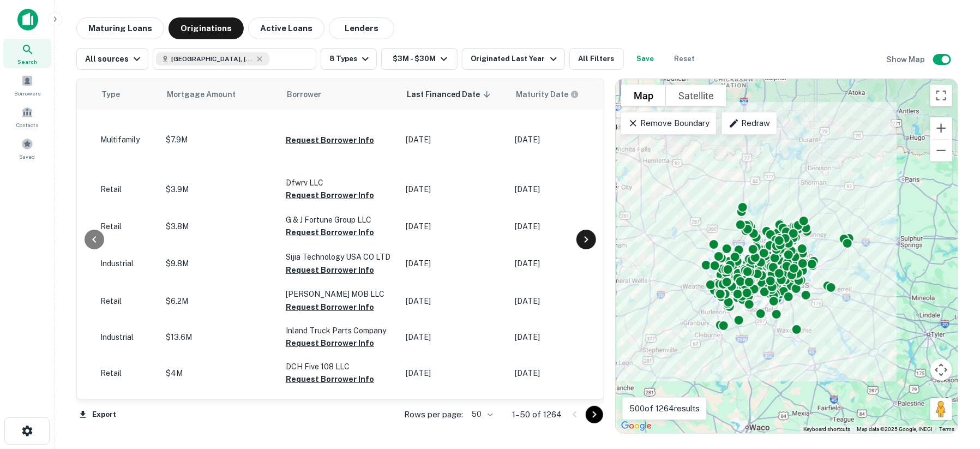
scroll to position [0, 458]
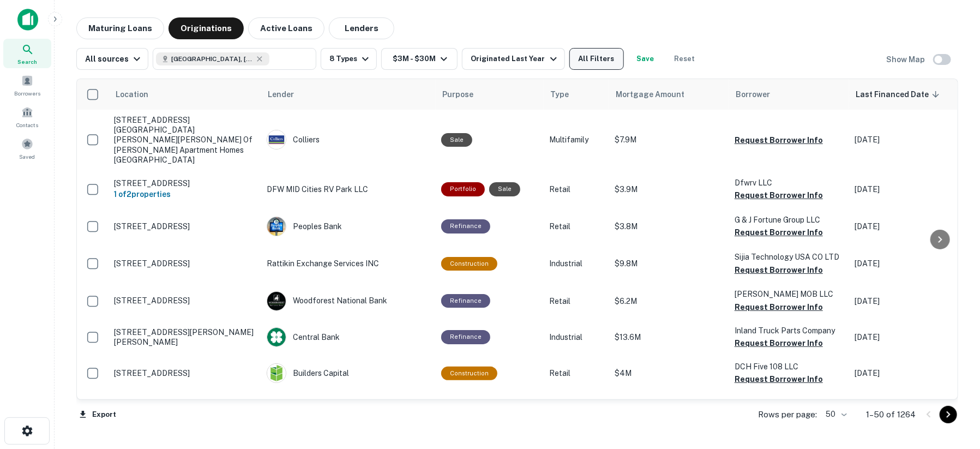
click at [573, 56] on button "All Filters" at bounding box center [597, 59] width 55 height 22
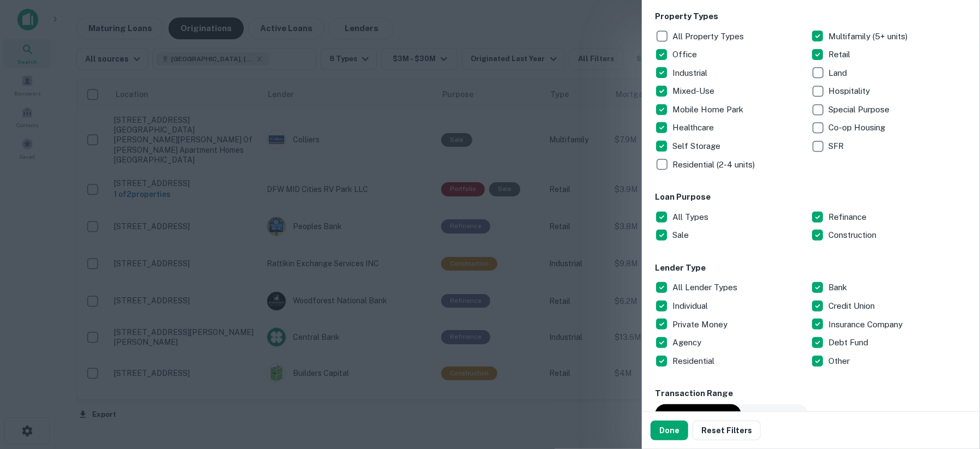
scroll to position [182, 0]
click at [655, 357] on div "Customize data sources and filters All Sources CMBS GSE Location Dallas, TX, US…" at bounding box center [811, 205] width 338 height 411
click at [669, 433] on button "Done" at bounding box center [670, 431] width 38 height 20
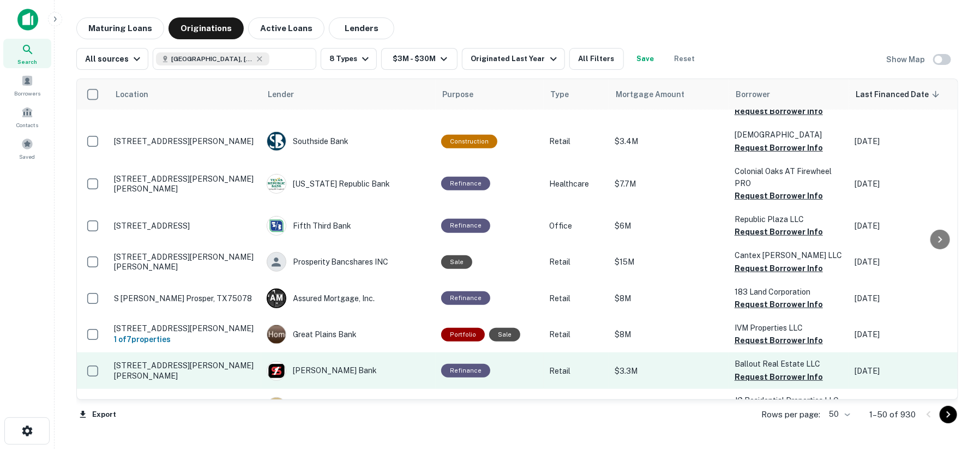
scroll to position [424, 0]
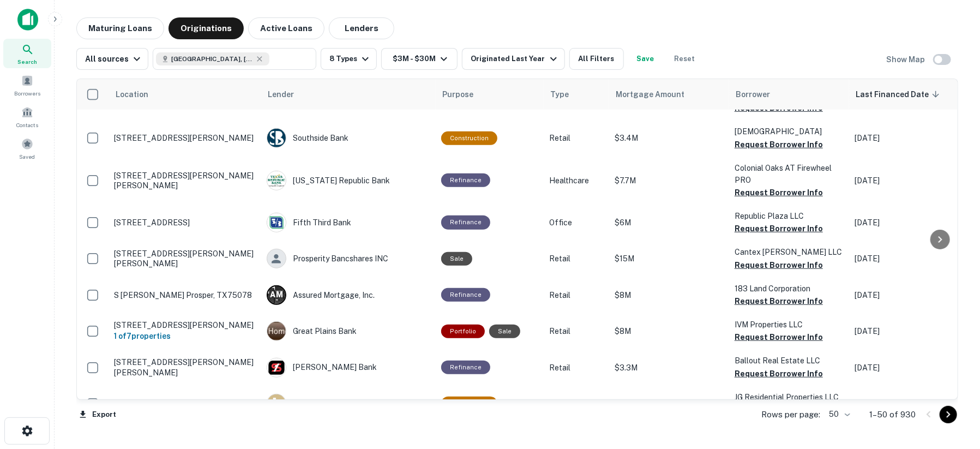
click at [946, 412] on icon "Go to next page" at bounding box center [948, 414] width 13 height 13
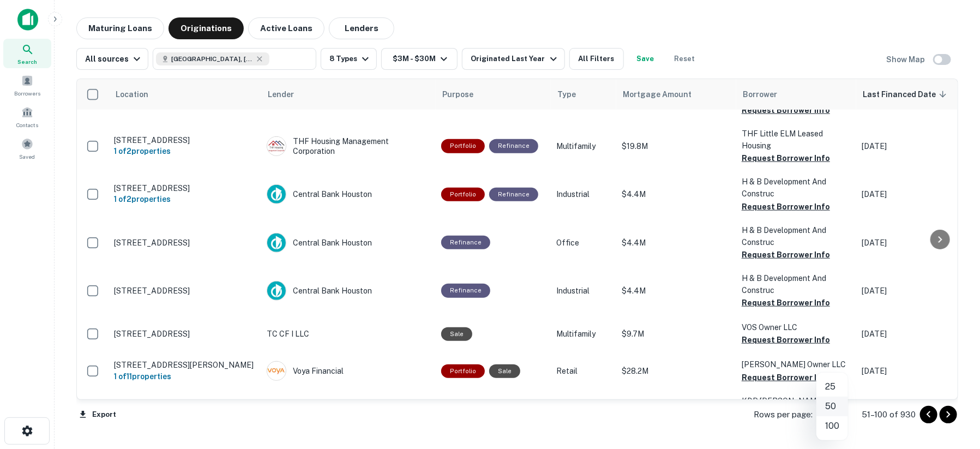
click at [842, 415] on body "Search Borrowers Contacts Saved Maturing Loans Originations Active Loans Lender…" at bounding box center [490, 224] width 980 height 449
click at [839, 423] on li "100" at bounding box center [833, 426] width 32 height 20
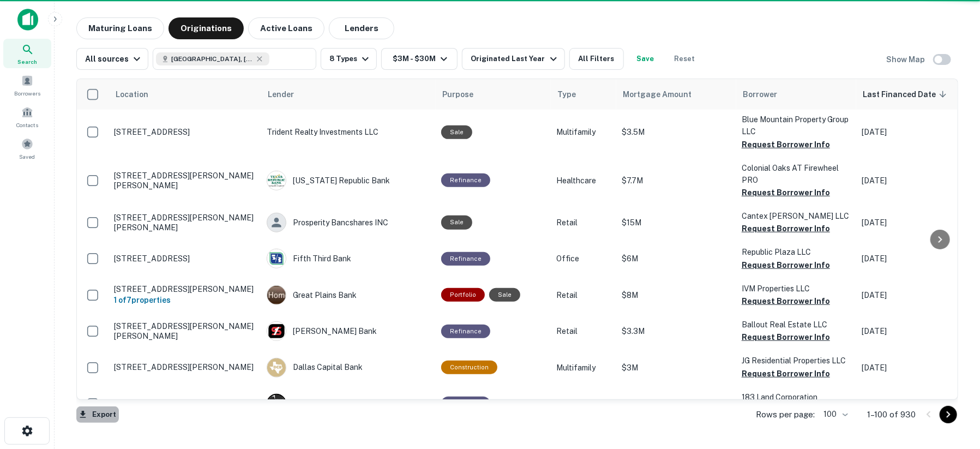
click at [106, 416] on button "Export" at bounding box center [97, 414] width 43 height 16
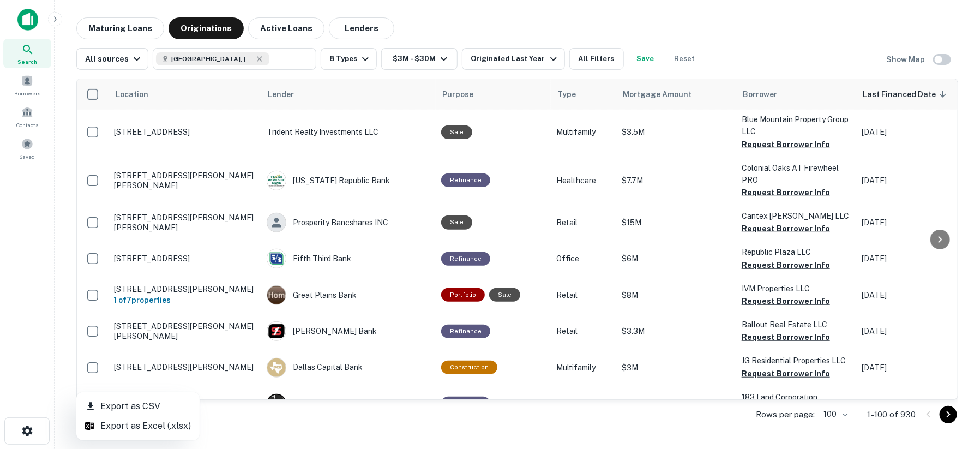
click at [175, 424] on li "Export as Excel (.xlsx)" at bounding box center [137, 426] width 123 height 20
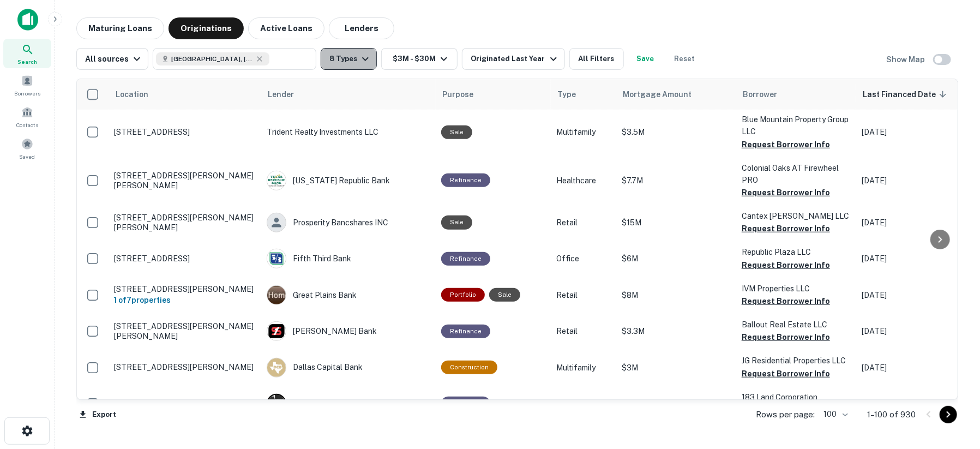
click at [346, 63] on button "8 Types" at bounding box center [349, 59] width 56 height 22
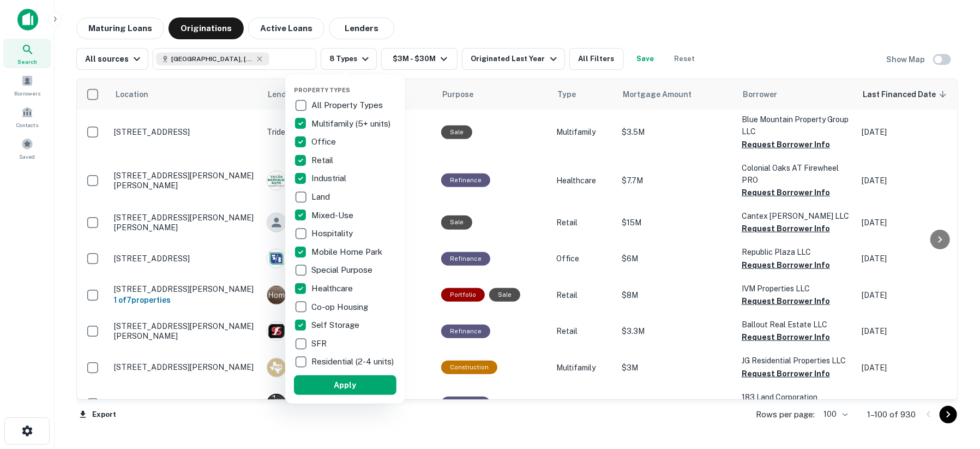
click at [486, 25] on div at bounding box center [490, 224] width 980 height 449
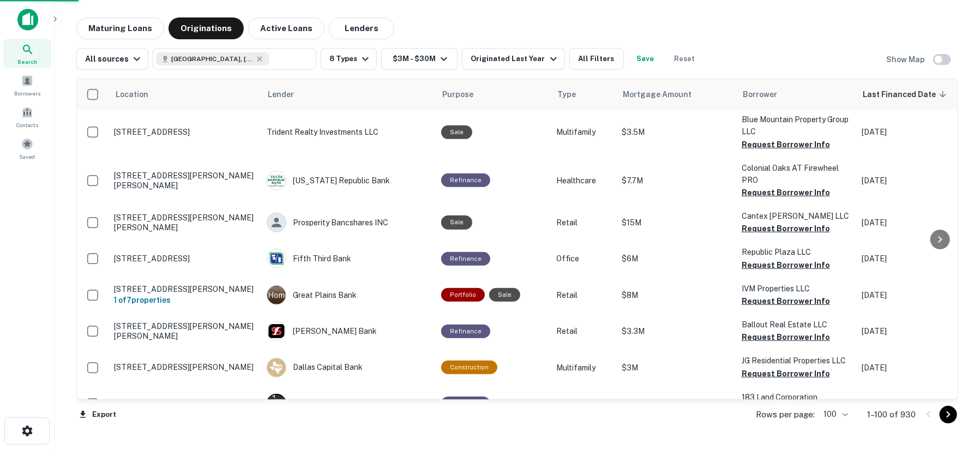
click at [593, 59] on div at bounding box center [490, 224] width 980 height 449
click at [583, 61] on div "Property Types All Property Types Multifamily (5+ units) Office Retail Industri…" at bounding box center [490, 224] width 980 height 449
click at [733, 44] on div "Property Types All Property Types Multifamily (5+ units) Office Retail Industri…" at bounding box center [490, 224] width 980 height 449
click at [938, 58] on div "Property Types All Property Types Multifamily (5+ units) Office Retail Industri…" at bounding box center [490, 224] width 980 height 449
click at [847, 414] on div "Property Types All Property Types Multifamily (5+ units) Office Retail Industri…" at bounding box center [490, 224] width 980 height 449
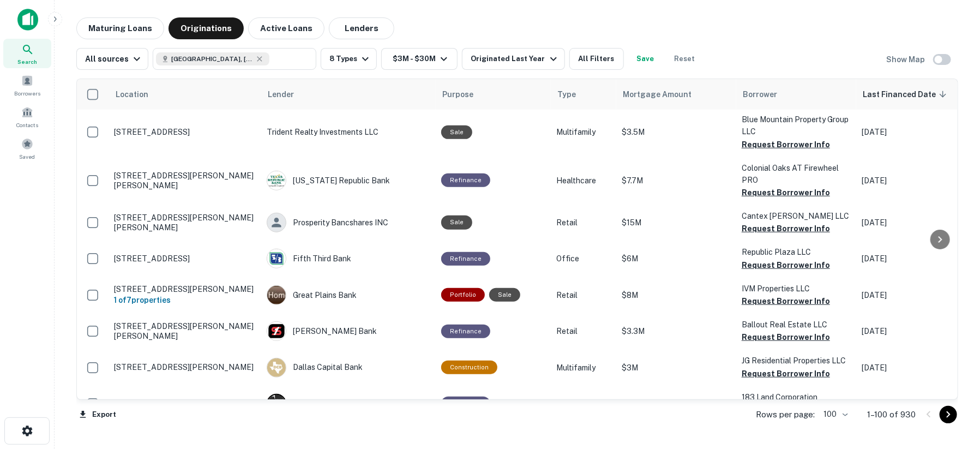
click at [952, 412] on div "Property Types All Property Types Multifamily (5+ units) Office Retail Industri…" at bounding box center [490, 224] width 980 height 449
drag, startPoint x: 637, startPoint y: 418, endPoint x: 632, endPoint y: 410, distance: 8.8
click at [636, 416] on div "Property Types All Property Types Multifamily (5+ units) Office Retail Industri…" at bounding box center [490, 224] width 980 height 449
click at [728, 43] on div "Property Types All Property Types Multifamily (5+ units) Office Retail Industri…" at bounding box center [490, 224] width 980 height 449
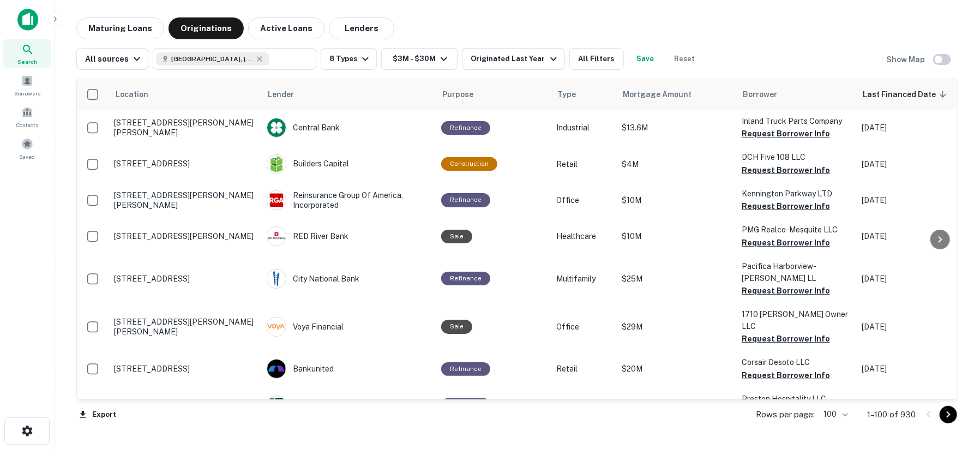
scroll to position [423, 0]
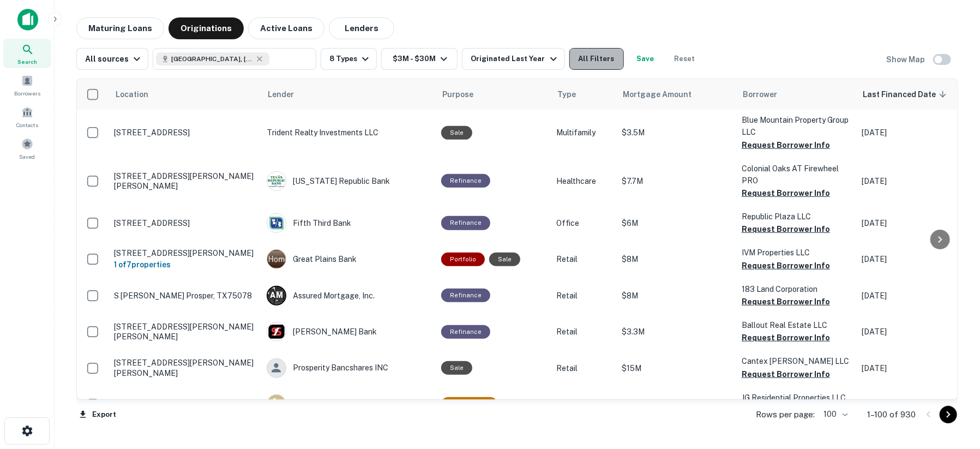
click at [580, 59] on button "All Filters" at bounding box center [597, 59] width 55 height 22
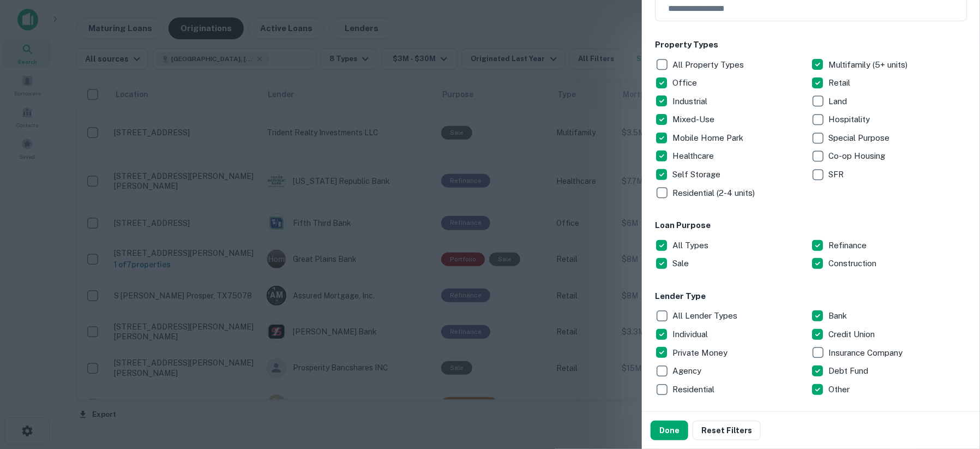
scroll to position [182, 0]
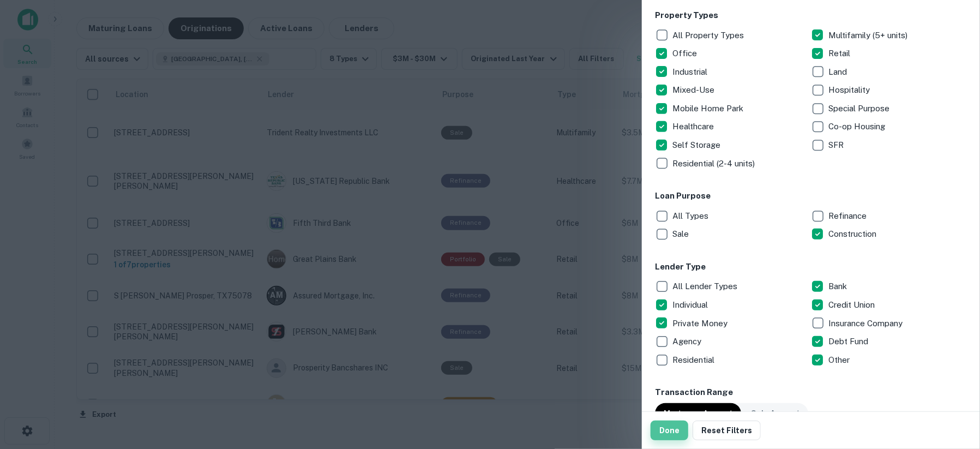
click at [677, 431] on button "Done" at bounding box center [670, 431] width 38 height 20
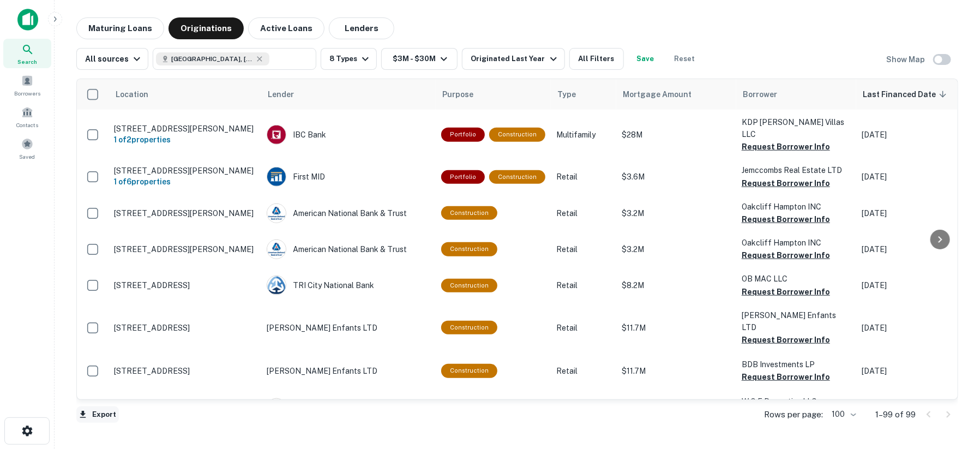
click at [116, 411] on button "Export" at bounding box center [97, 414] width 43 height 16
click at [124, 422] on li "Export as Excel (.xlsx)" at bounding box center [137, 426] width 123 height 20
